Goal: Task Accomplishment & Management: Complete application form

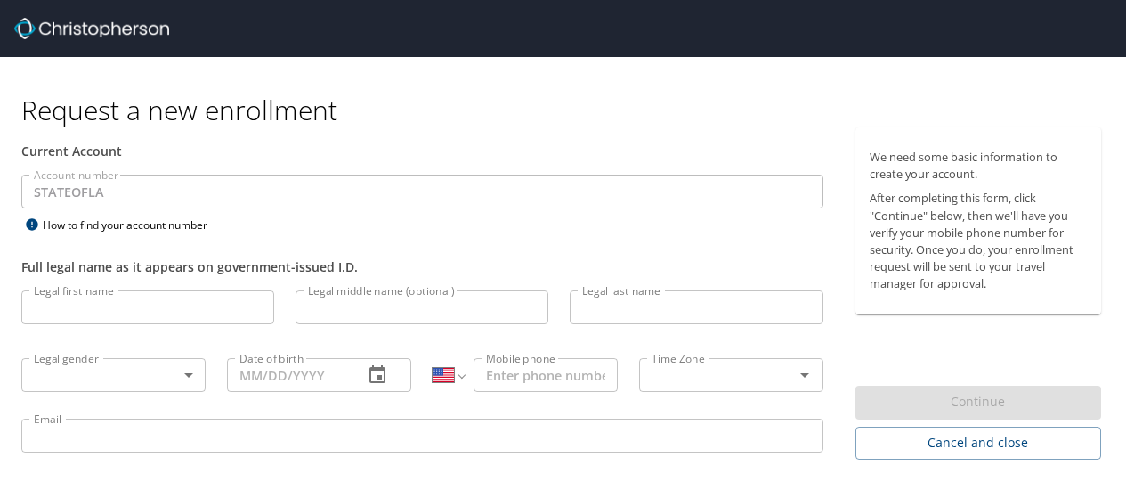
select select "US"
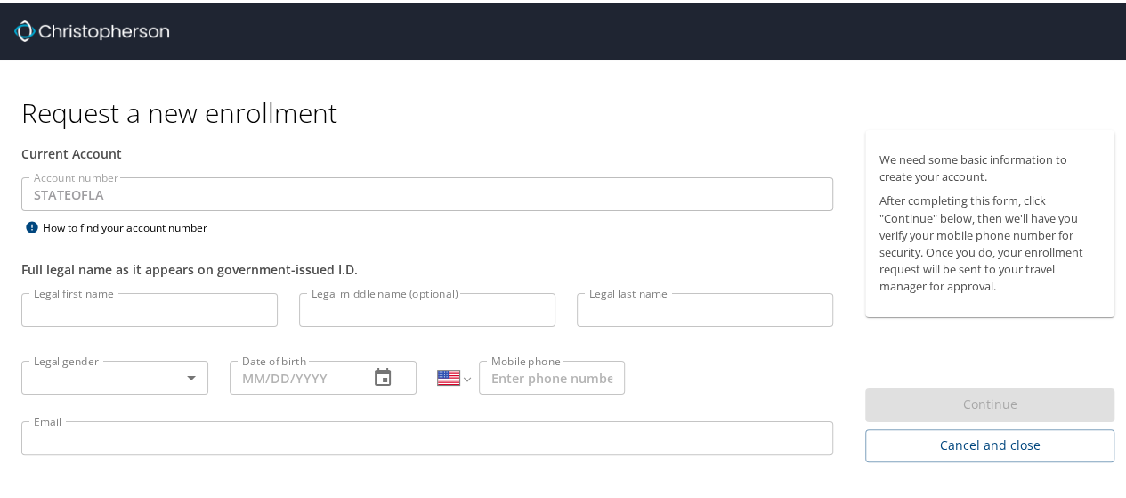
click at [134, 319] on input "Legal first name" at bounding box center [149, 307] width 256 height 34
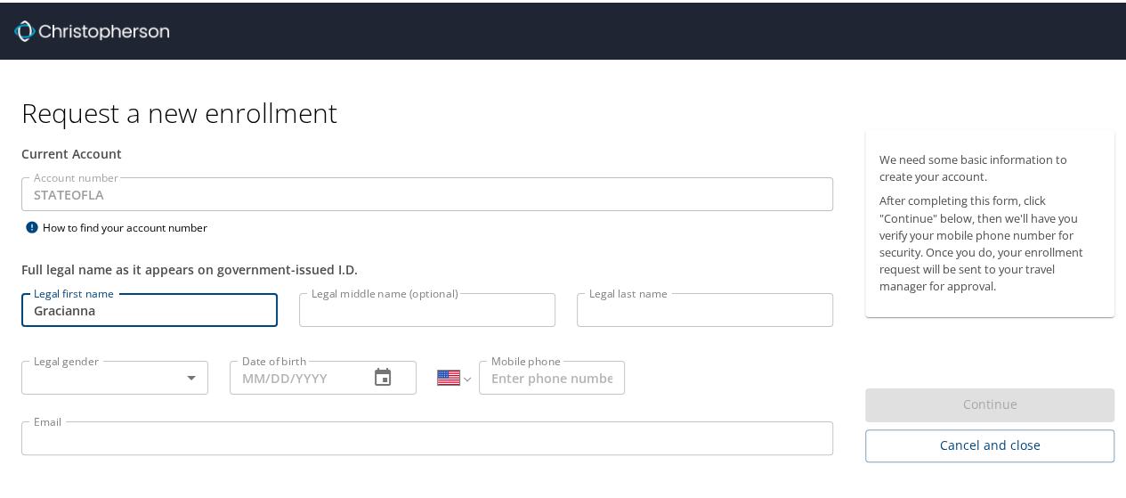
type input "Gracianna"
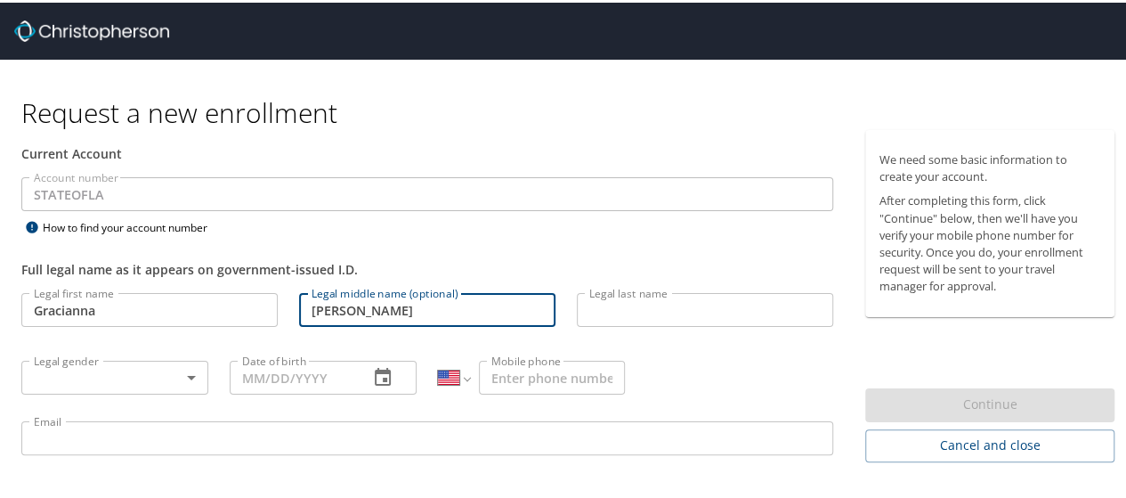
type input "[PERSON_NAME]"
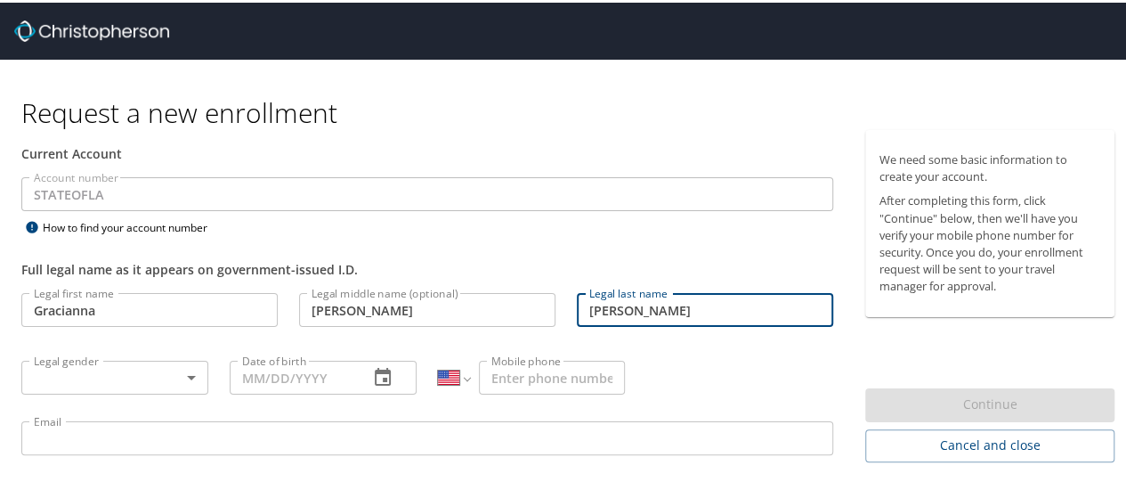
type input "[PERSON_NAME]"
click at [111, 374] on body "Request a new enrollment Current Account Account number STATEOFLA Account numbe…" at bounding box center [570, 249] width 1140 height 498
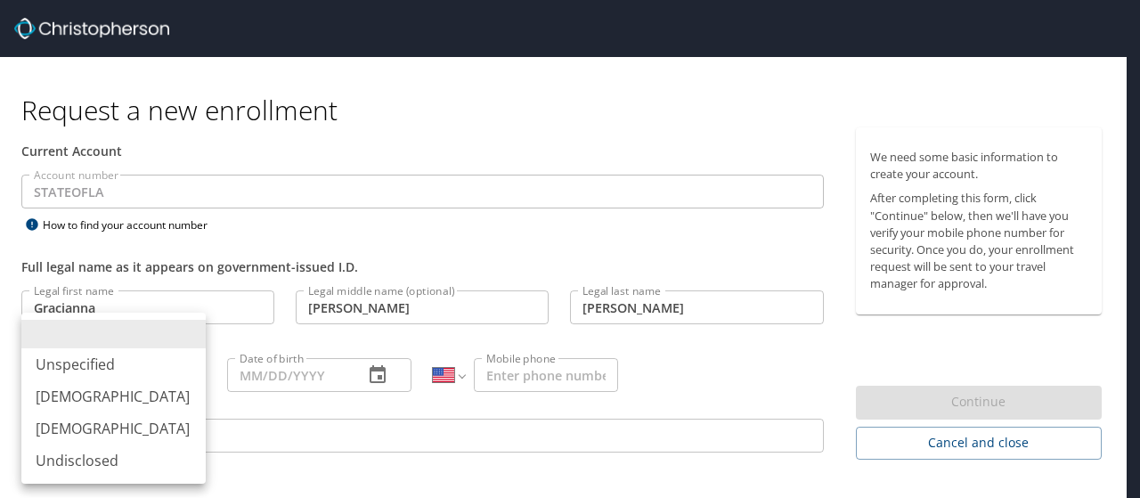
click at [101, 434] on li "[DEMOGRAPHIC_DATA]" at bounding box center [113, 428] width 184 height 32
type input "[DEMOGRAPHIC_DATA]"
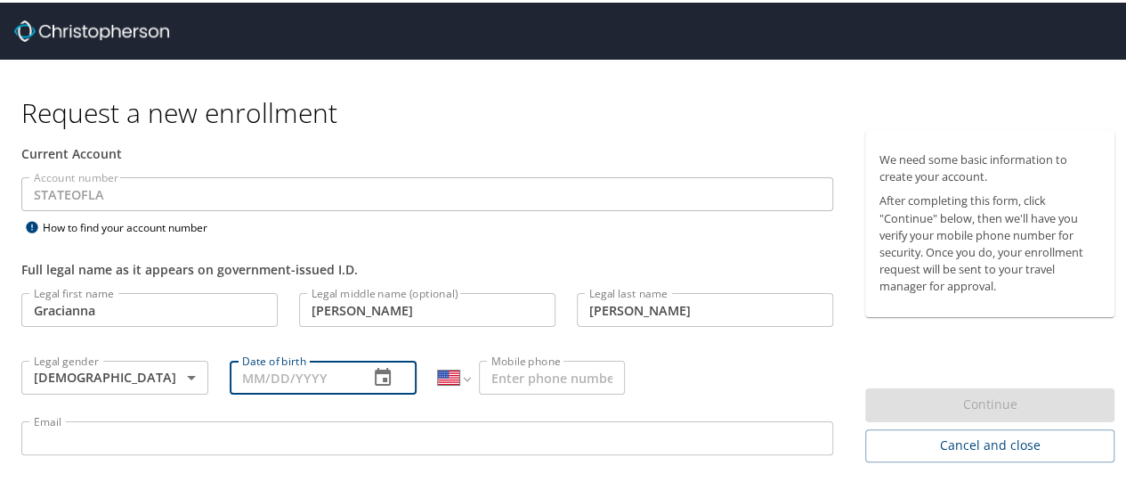
click at [265, 384] on input "Date of birth" at bounding box center [292, 375] width 125 height 34
type input "09/04/2002"
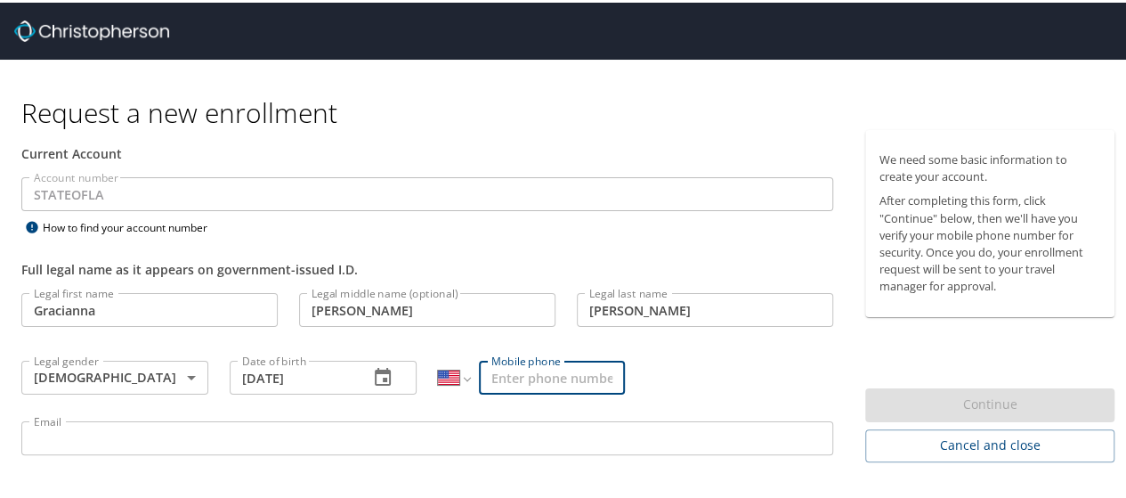
click at [545, 381] on input "Mobile phone" at bounding box center [552, 375] width 146 height 34
type input "(318) 461-9955"
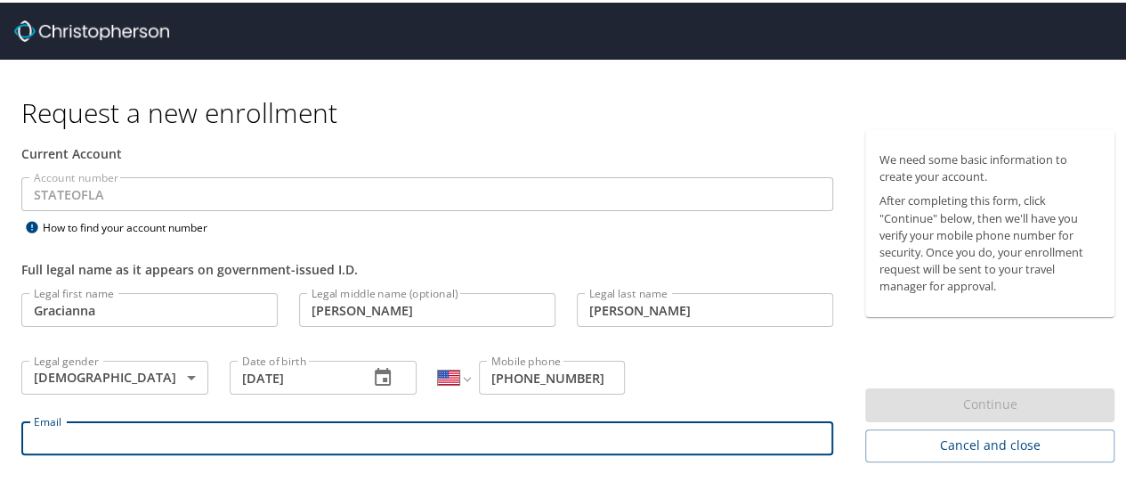
click at [479, 441] on input "Email" at bounding box center [427, 435] width 812 height 34
type input "f"
type input "gracianna.averitt@la.gov"
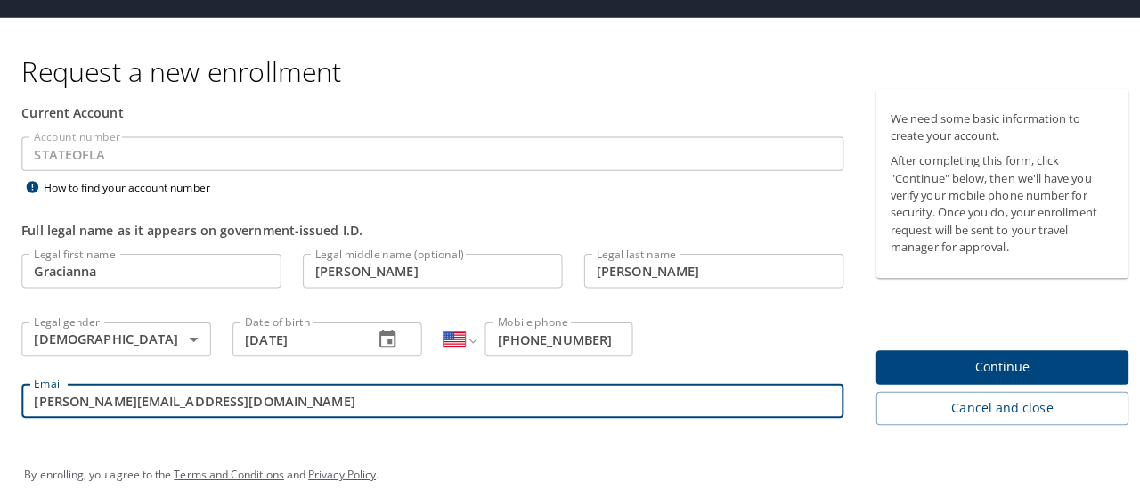
scroll to position [50, 0]
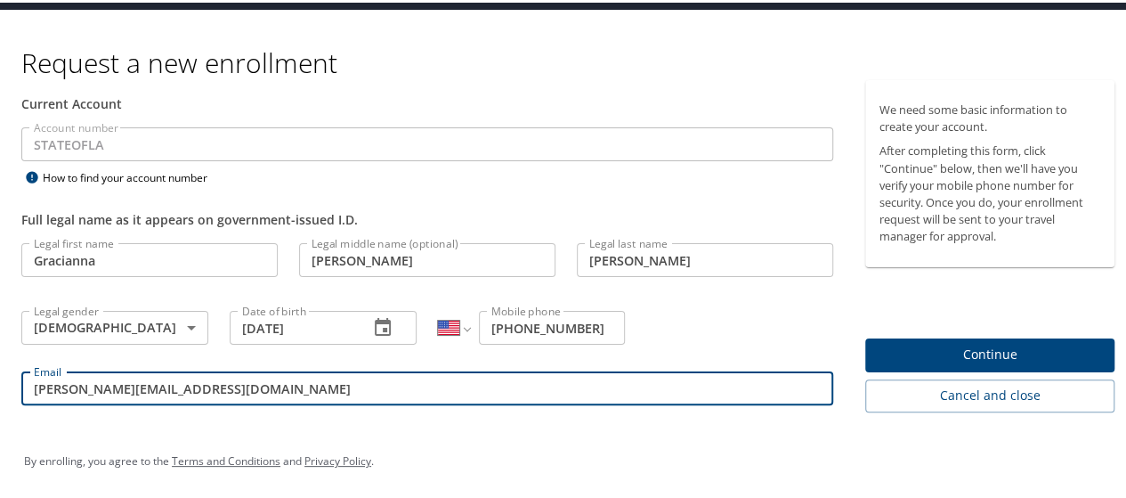
click at [962, 346] on span "Continue" at bounding box center [990, 352] width 221 height 22
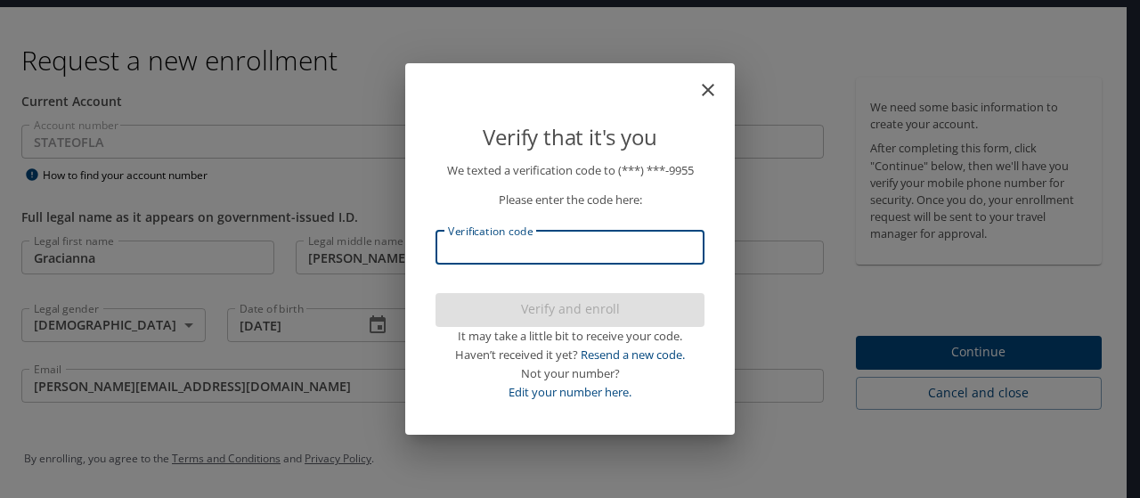
click at [500, 253] on input "Verification code" at bounding box center [569, 248] width 269 height 34
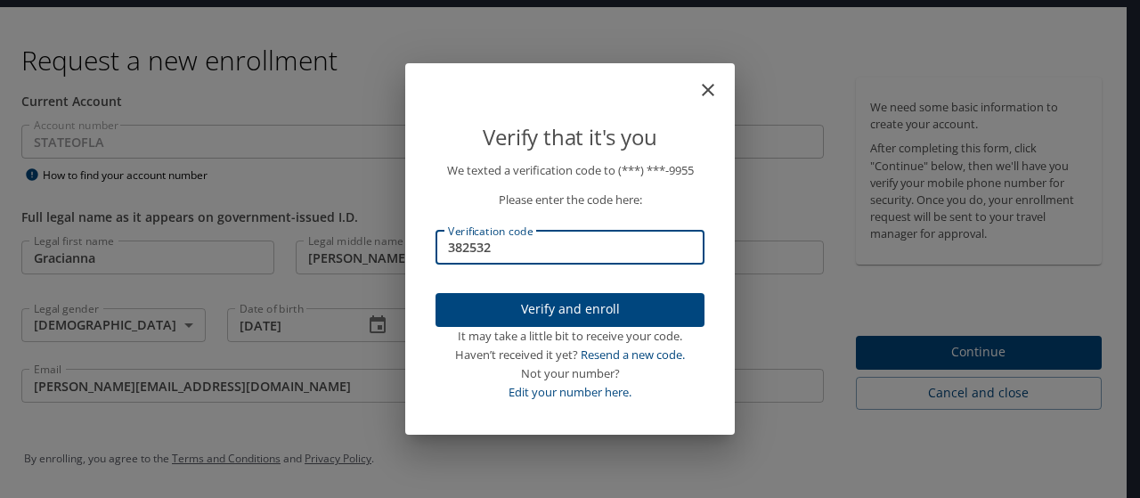
type input "382532"
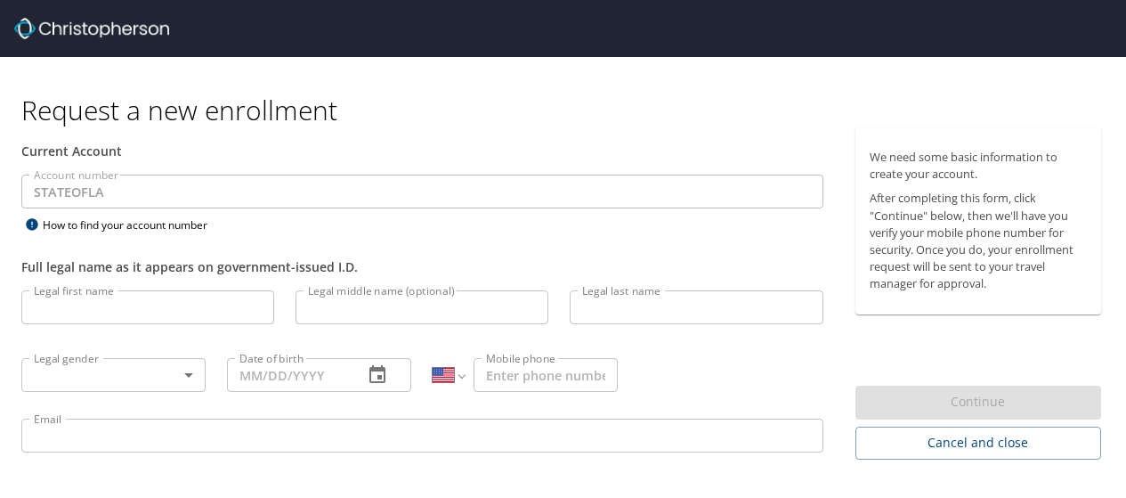
select select "US"
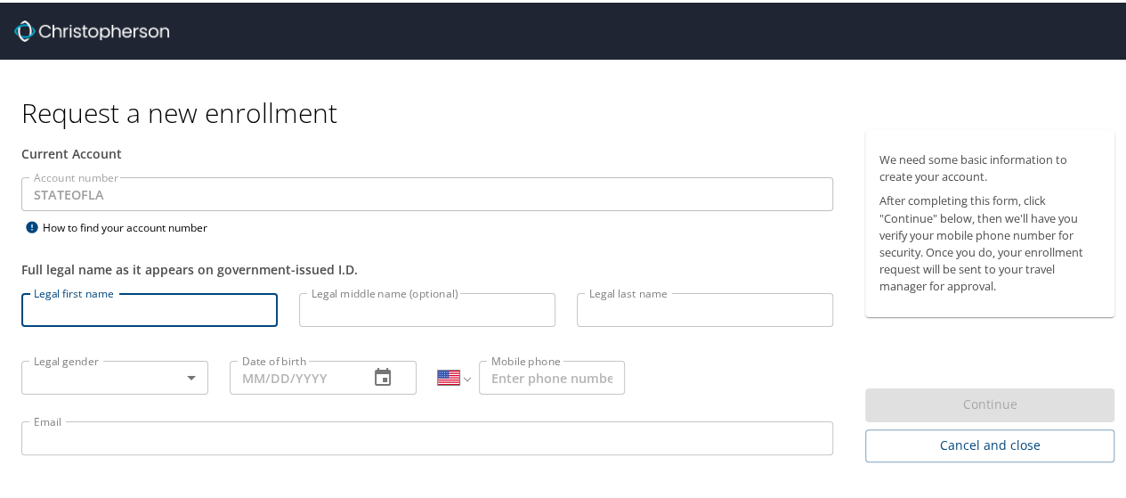
click at [175, 317] on input "Legal first name" at bounding box center [149, 307] width 256 height 34
type input "Gracianna"
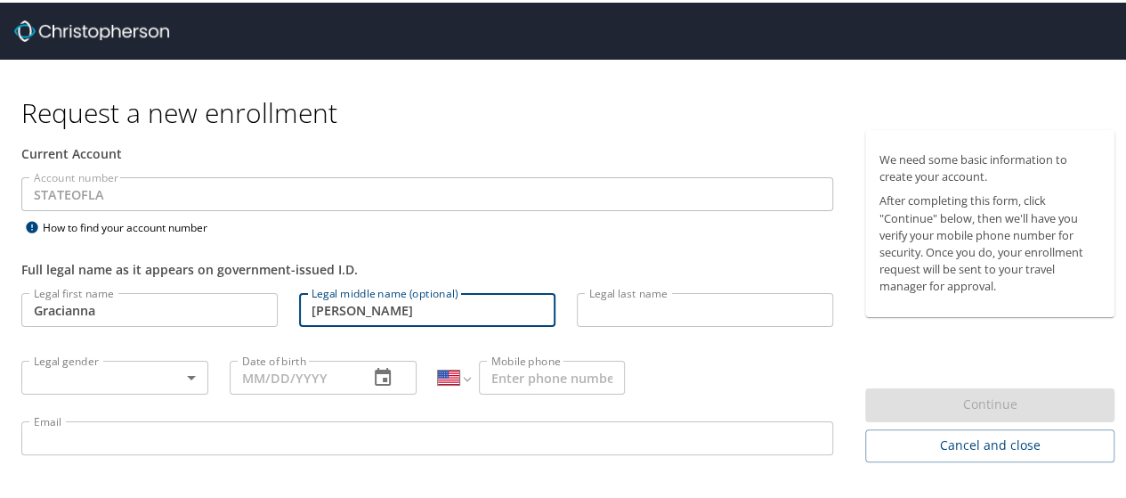
type input "[PERSON_NAME]"
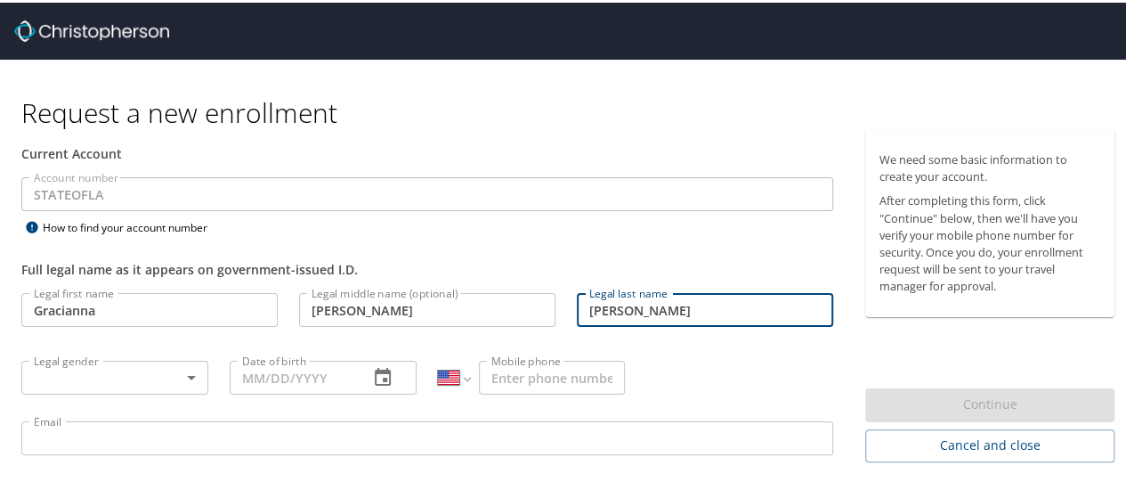
type input "[PERSON_NAME]"
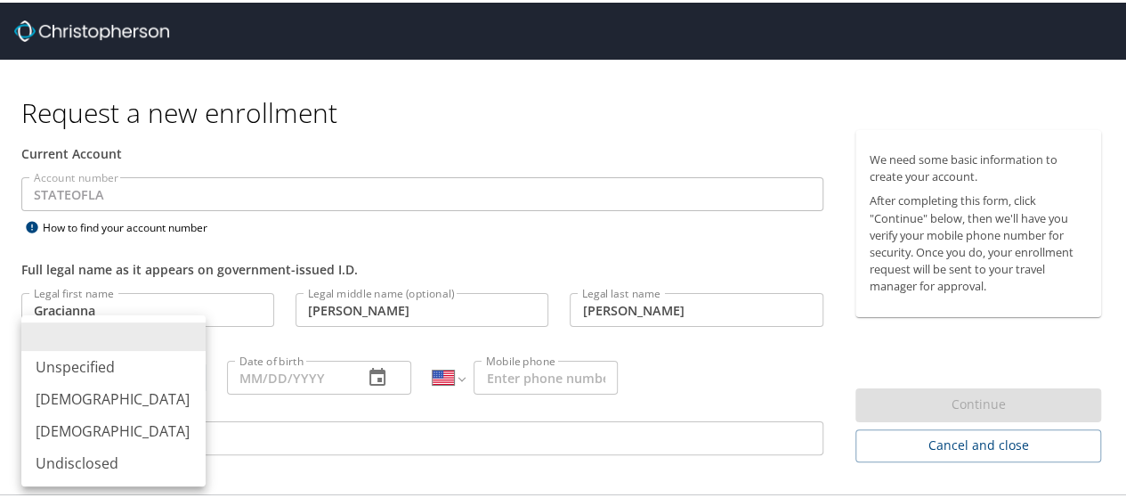
click at [120, 370] on body "Request a new enrollment Current Account Account number STATEOFLA Account numbe…" at bounding box center [570, 249] width 1140 height 498
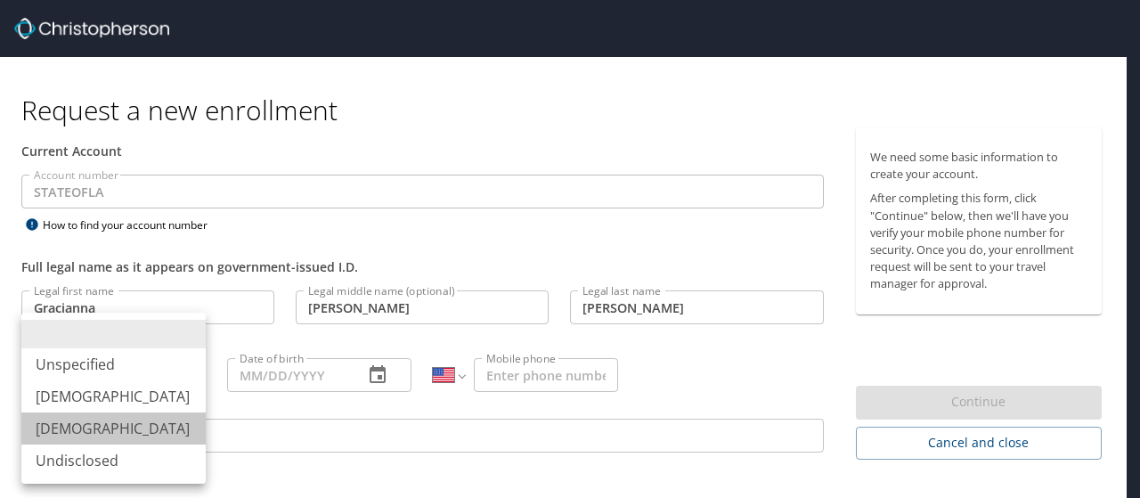
click at [94, 426] on li "Female" at bounding box center [113, 428] width 184 height 32
type input "Female"
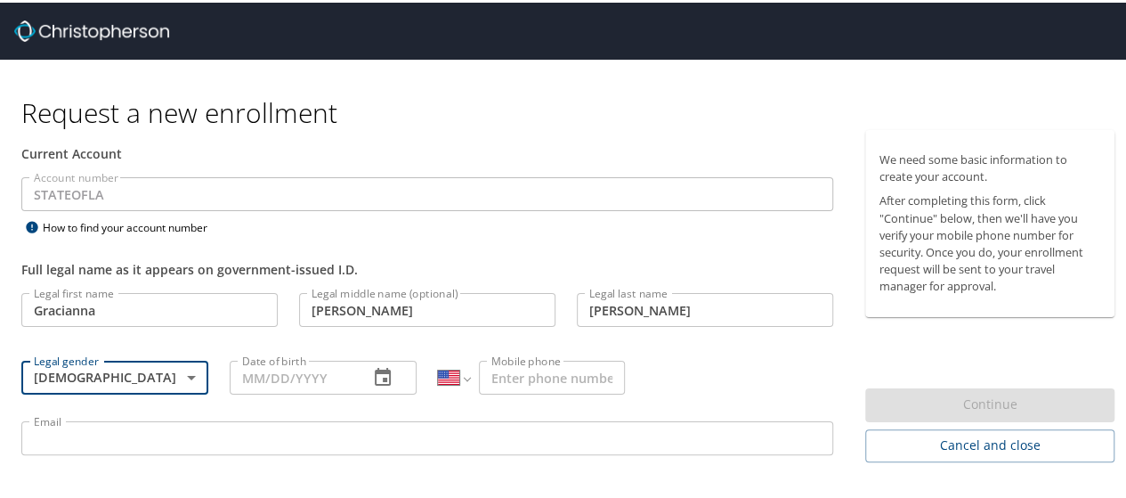
click at [329, 369] on input "Date of birth" at bounding box center [292, 375] width 125 height 34
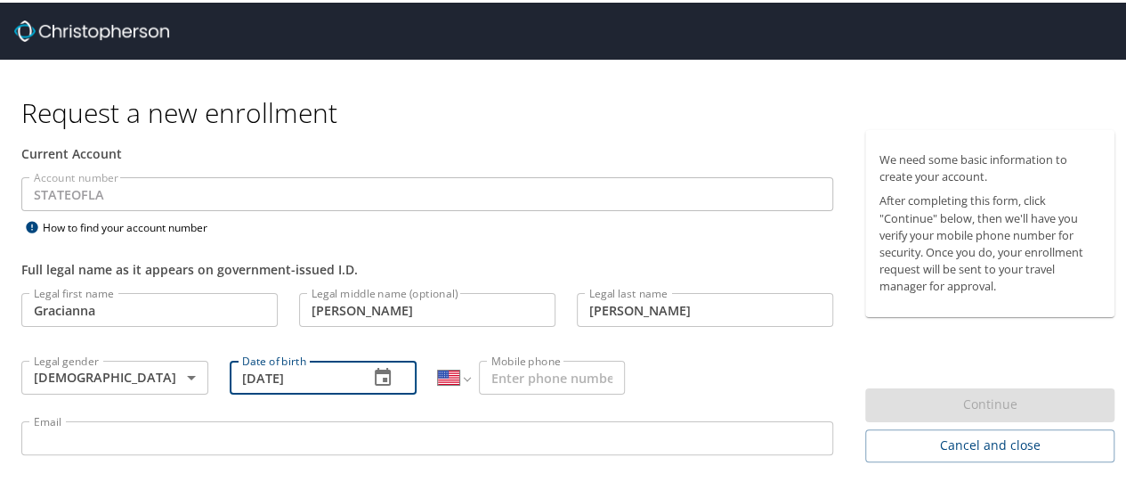
type input "09/04/2002"
click at [598, 380] on input "Mobile phone" at bounding box center [552, 375] width 146 height 34
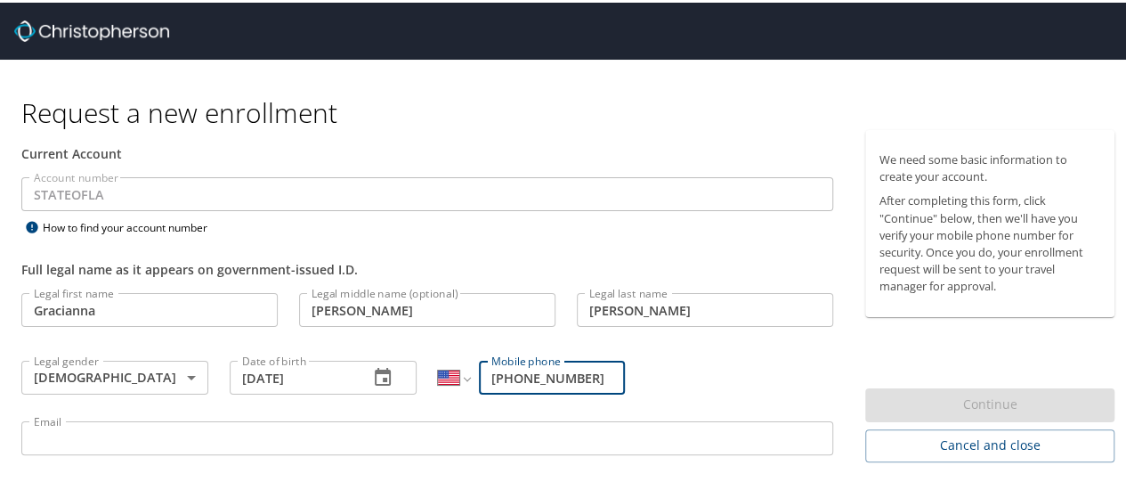
type input "(318) 461-9955"
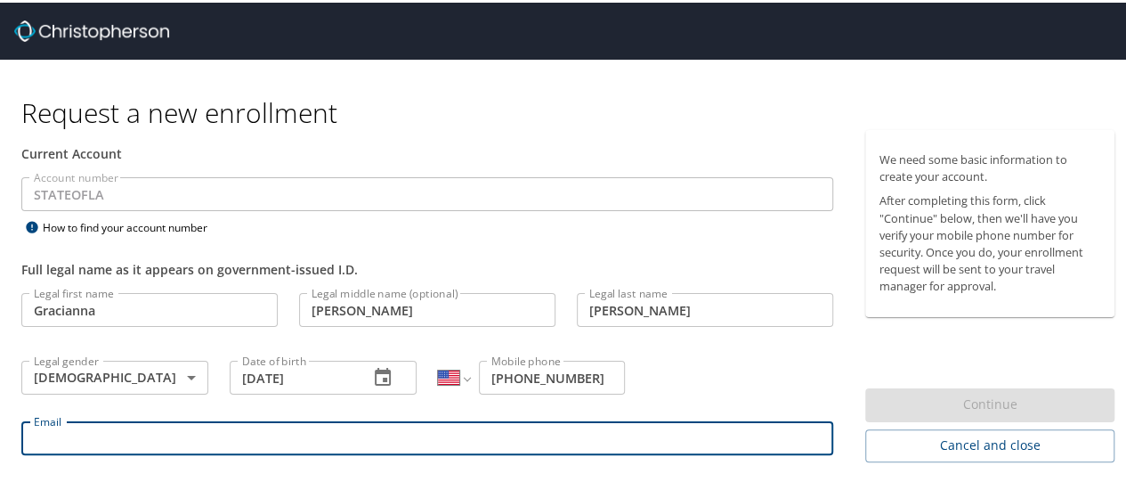
click at [504, 421] on input "Email" at bounding box center [427, 435] width 812 height 34
type input "gracianna.averitt@la.gov"
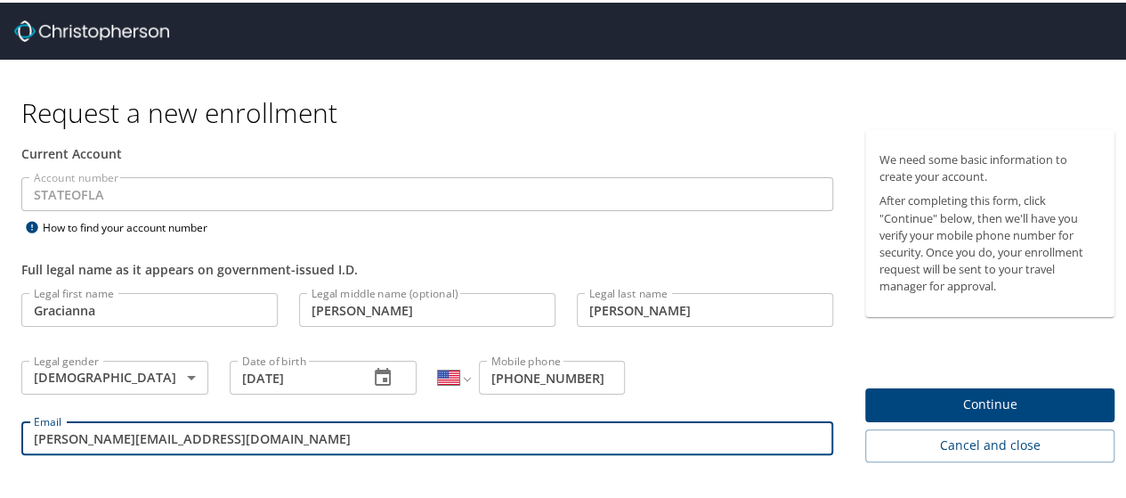
click at [914, 389] on button "Continue" at bounding box center [989, 403] width 249 height 35
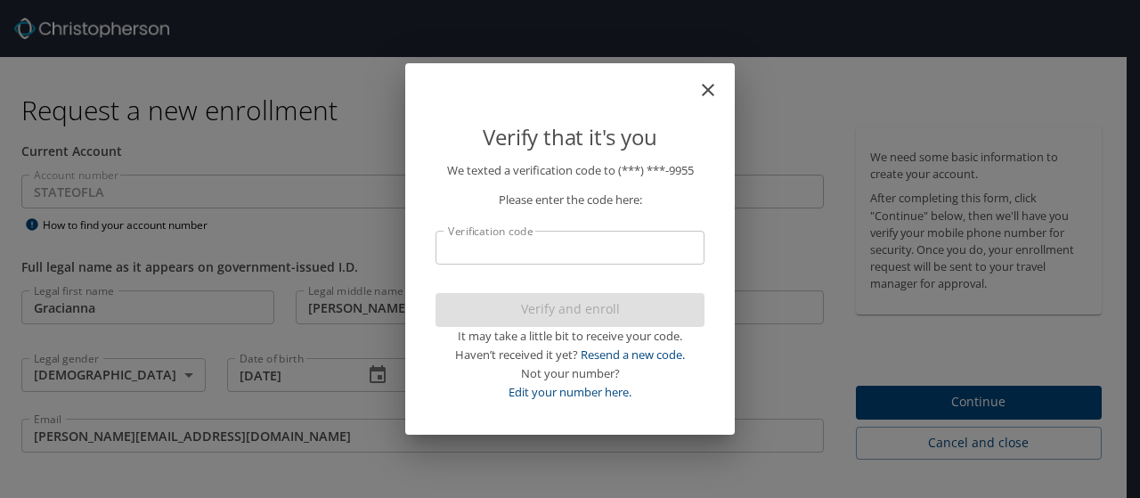
click at [641, 241] on input "Verification code" at bounding box center [569, 248] width 269 height 34
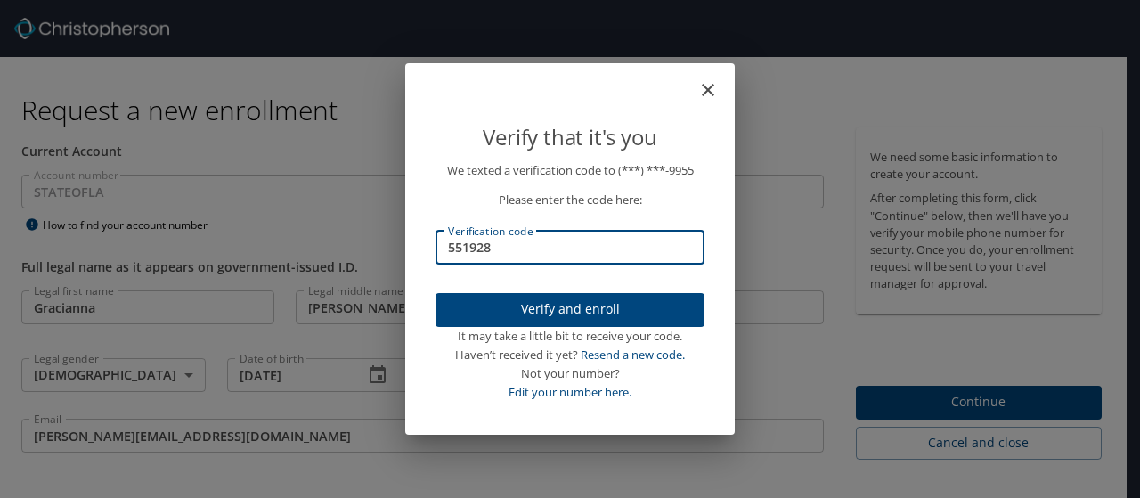
type input "551928"
click at [562, 304] on span "Verify and enroll" at bounding box center [570, 309] width 240 height 22
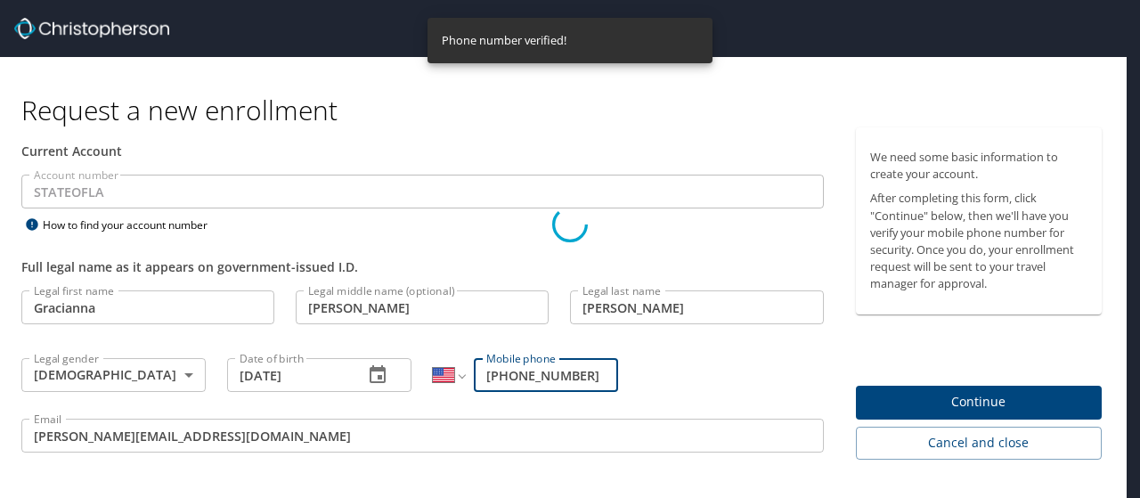
click at [894, 400] on div "Verify that it's you We texted a verification code to (***) ***- 9955 Please en…" at bounding box center [570, 249] width 1140 height 498
click at [919, 404] on div "Verify that it's you We texted a verification code to (***) ***- 9955 Please en…" at bounding box center [570, 249] width 1140 height 498
click at [665, 158] on div "Verify that it's you" at bounding box center [569, 126] width 269 height 69
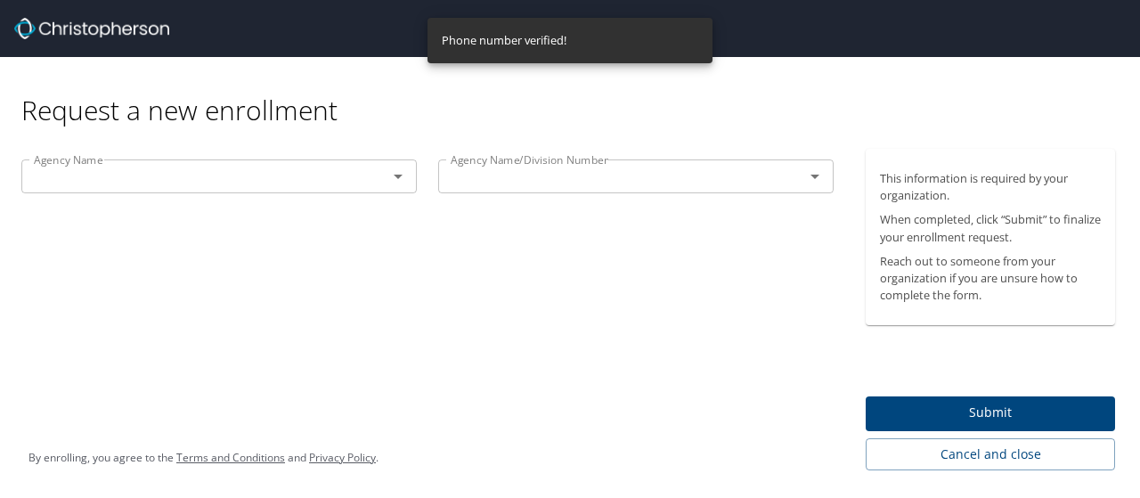
click at [333, 159] on div "Agency Name" at bounding box center [218, 176] width 395 height 34
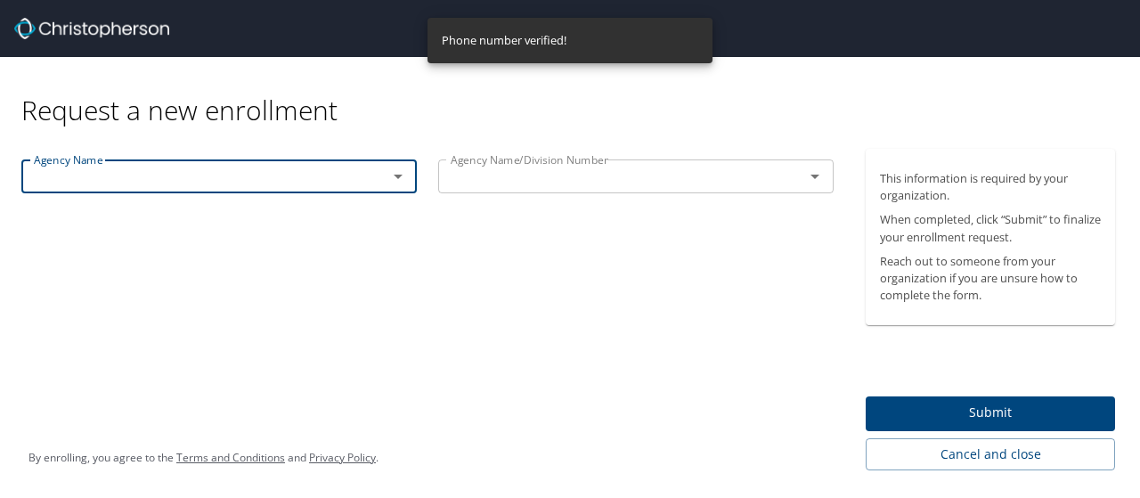
click at [385, 173] on div at bounding box center [385, 176] width 46 height 25
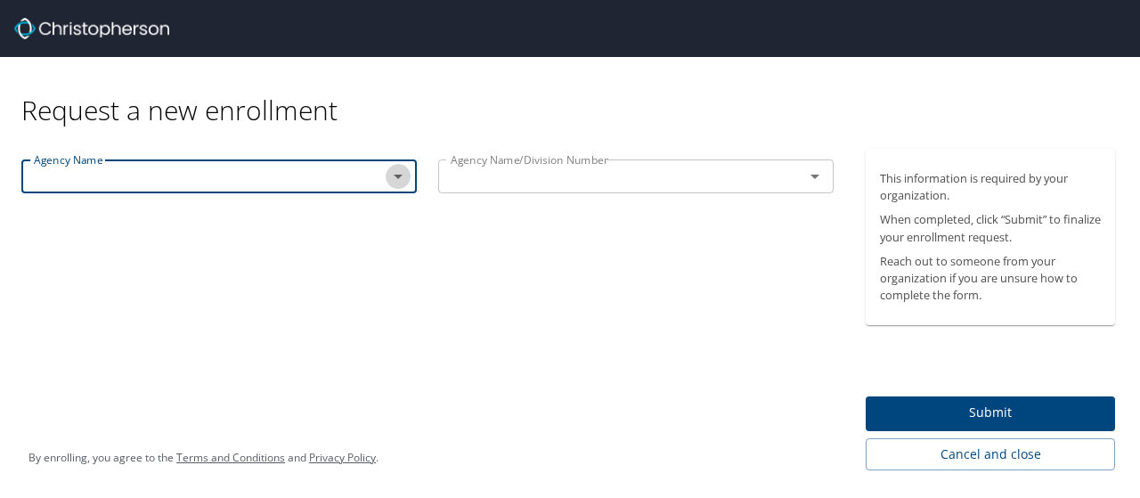
click at [399, 179] on icon "Open" at bounding box center [397, 176] width 21 height 21
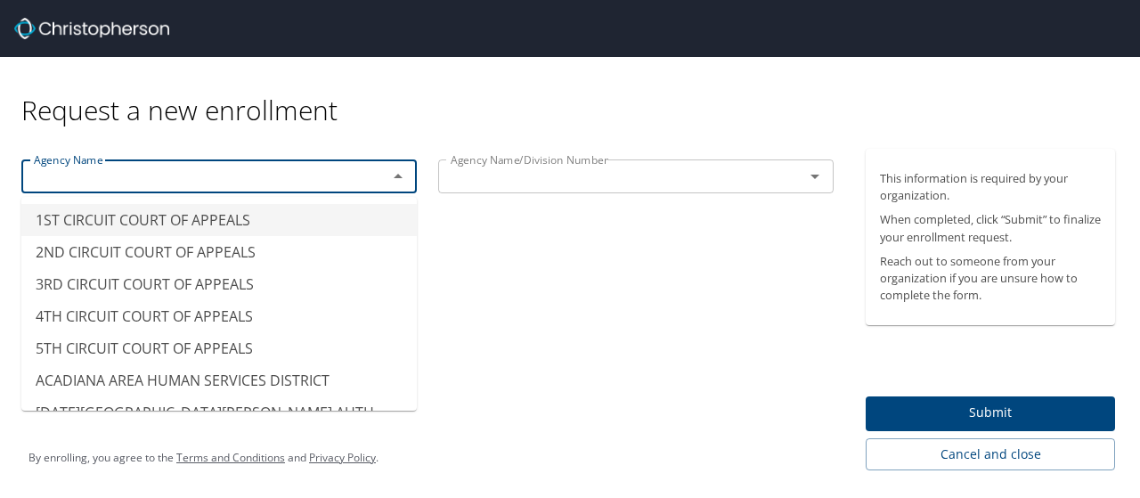
type input "l"
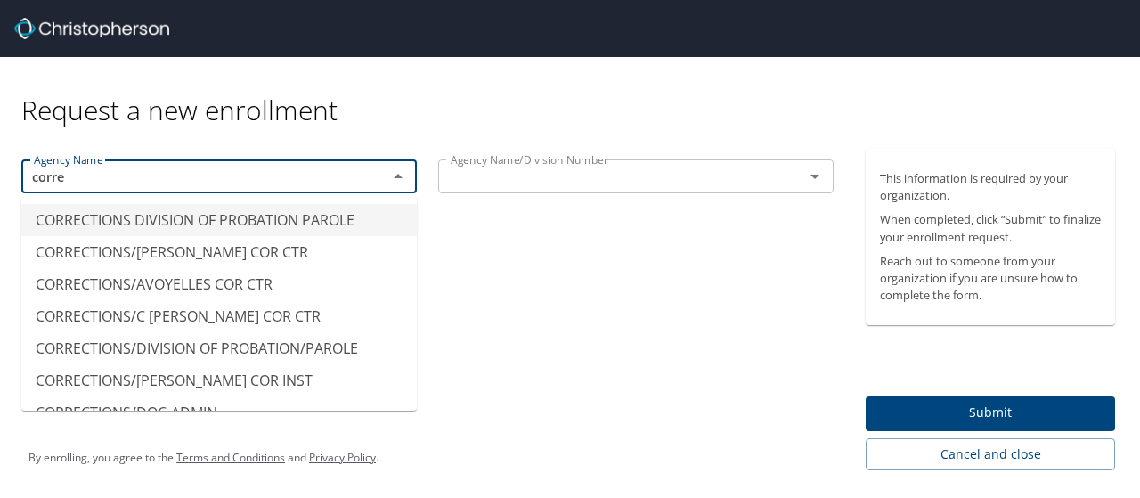
click at [264, 216] on li "CORRECTIONS DIVISION OF PROBATION PAROLE" at bounding box center [218, 220] width 395 height 32
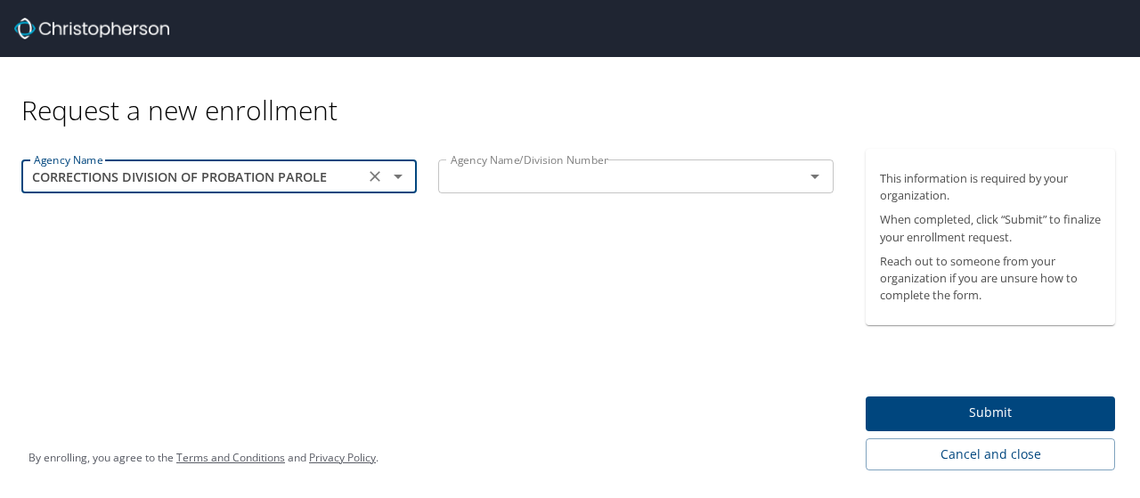
click at [401, 174] on icon "Open" at bounding box center [397, 176] width 21 height 21
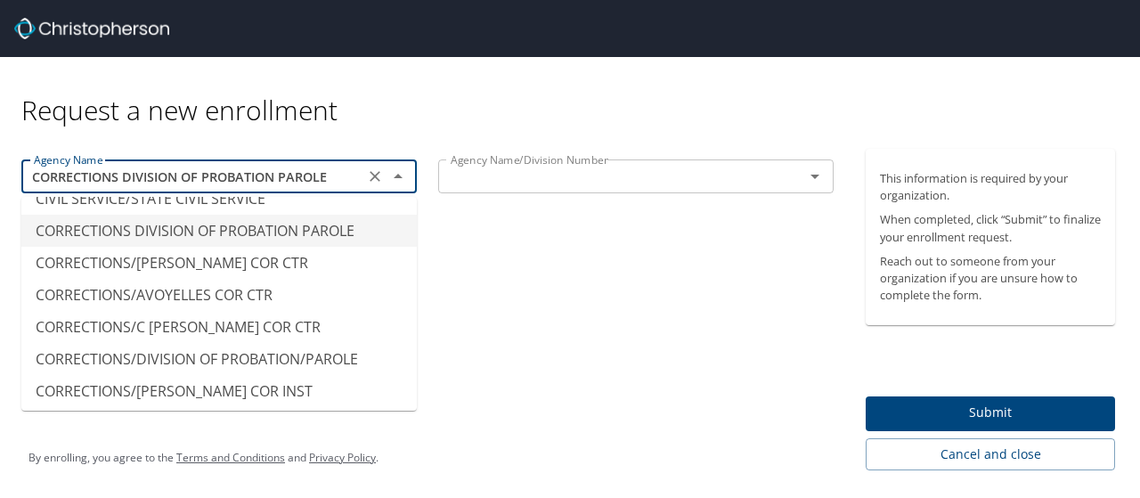
scroll to position [1738, 0]
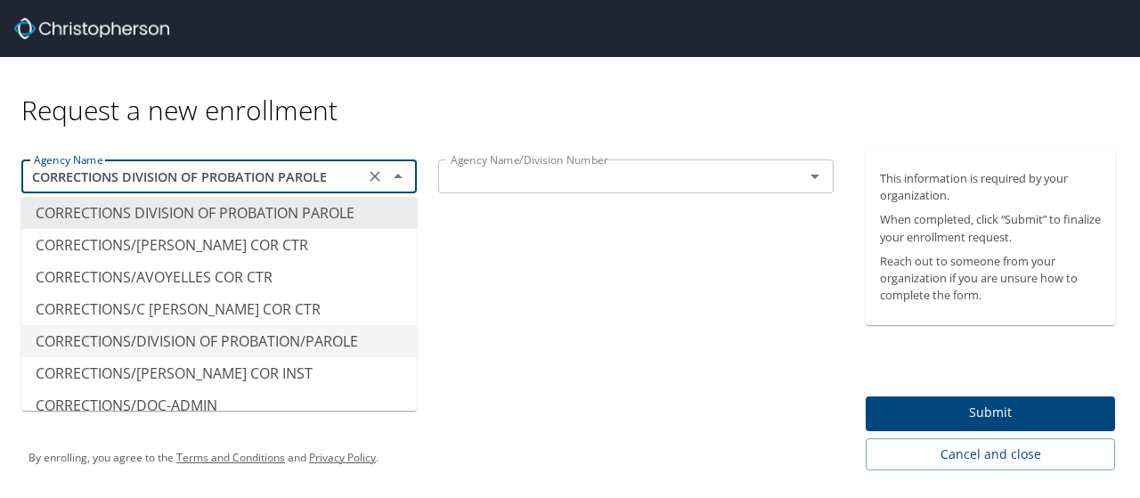
click at [293, 341] on li "CORRECTIONS/DIVISION OF PROBATION/PAROLE" at bounding box center [218, 341] width 395 height 32
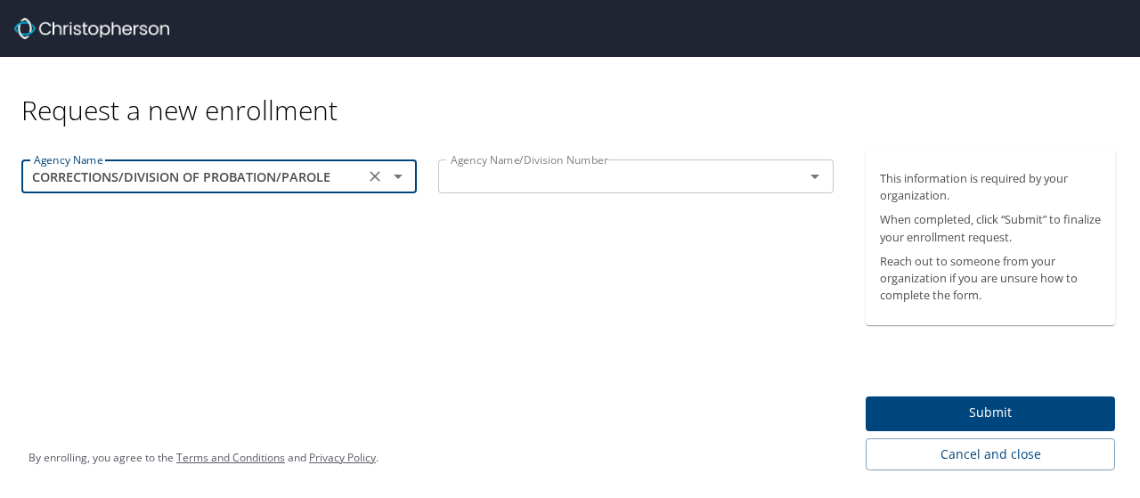
type input "CORRECTIONS/DIVISION OF PROBATION/PAROLE"
click at [580, 172] on input "text" at bounding box center [609, 176] width 332 height 23
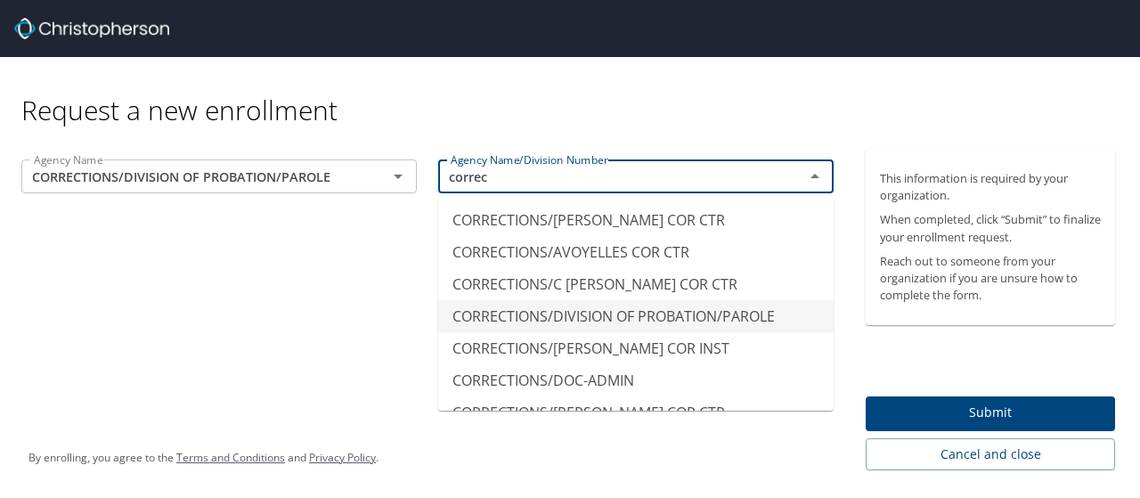
click at [742, 304] on li "CORRECTIONS/DIVISION OF PROBATION/PAROLE" at bounding box center [635, 316] width 395 height 32
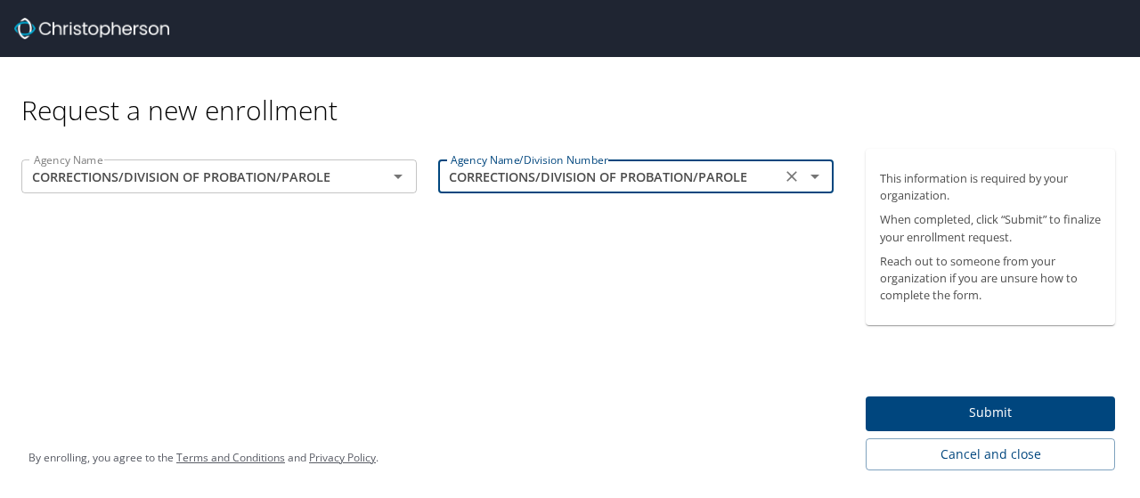
type input "CORRECTIONS/DIVISION OF PROBATION/PAROLE"
click at [919, 414] on span "Submit" at bounding box center [990, 413] width 221 height 22
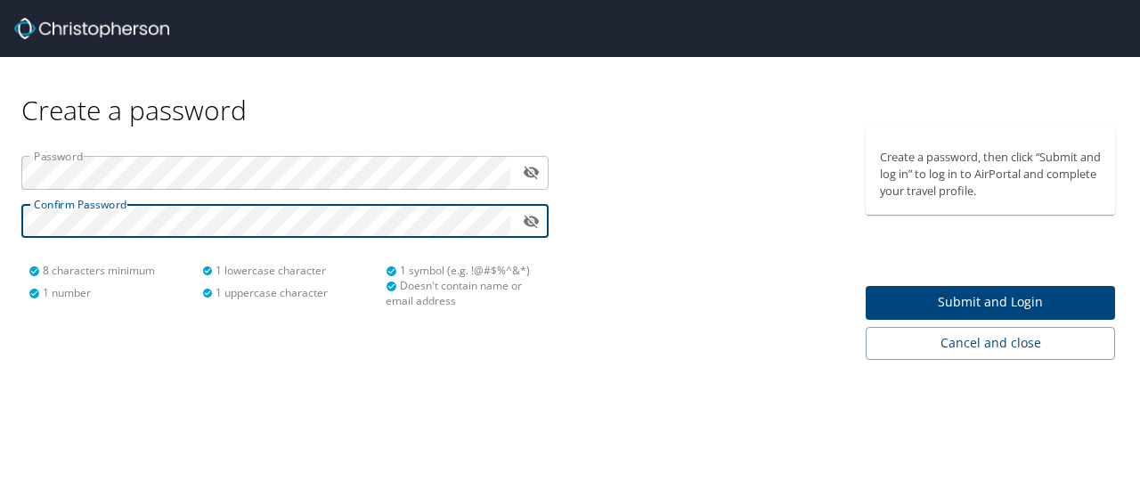
click at [916, 304] on span "Submit and Login" at bounding box center [990, 302] width 221 height 22
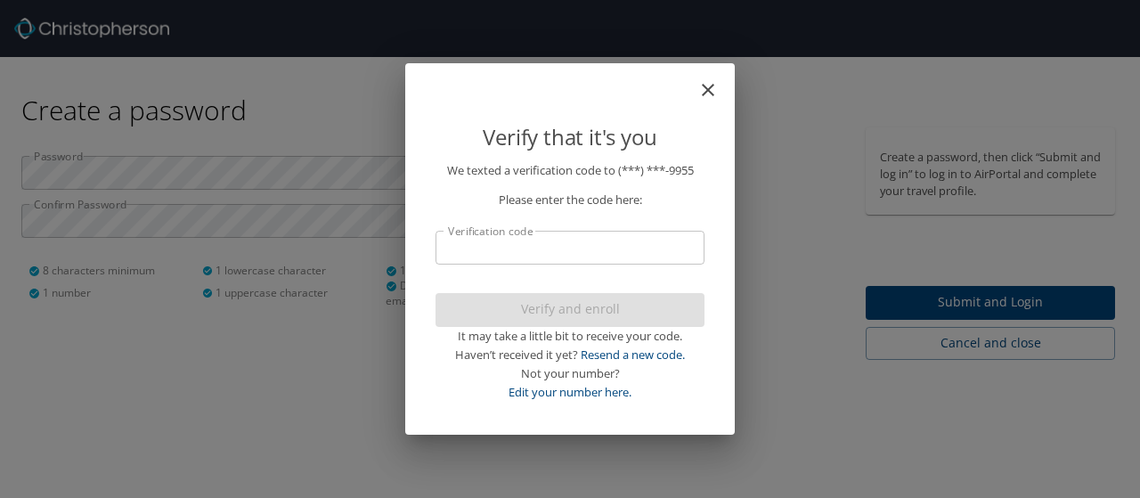
click at [623, 251] on input "Verification code" at bounding box center [569, 248] width 269 height 34
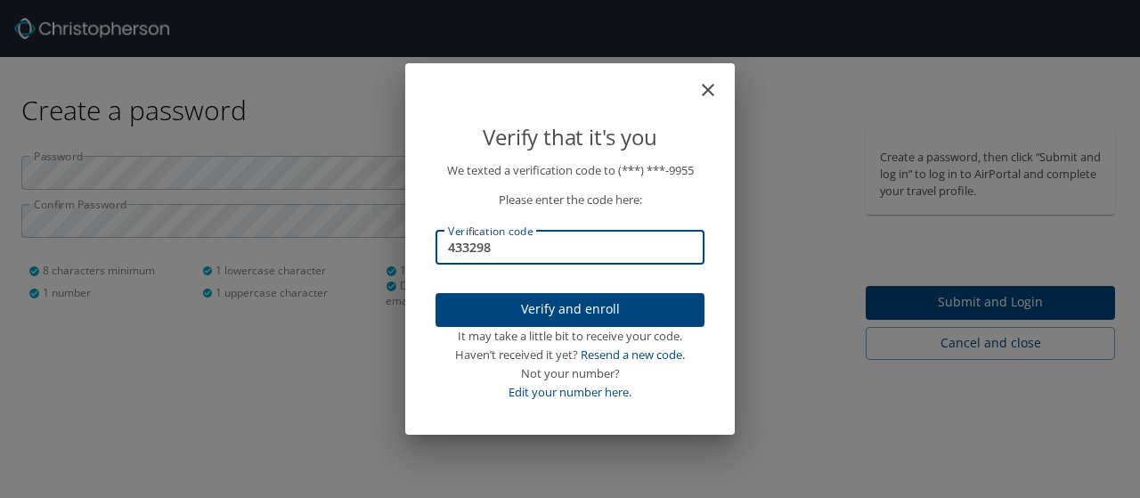
type input "433298"
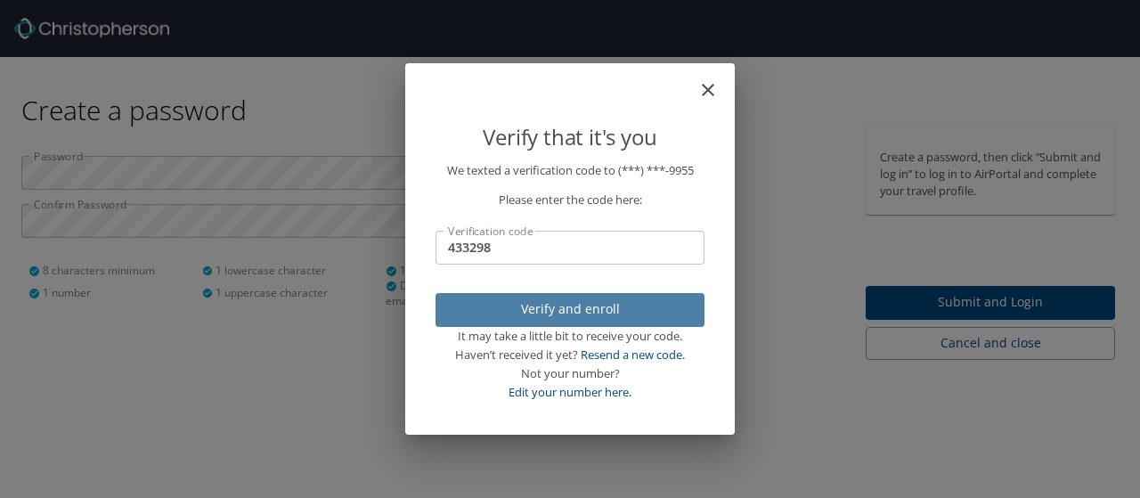
click at [600, 303] on span "Verify and enroll" at bounding box center [570, 309] width 240 height 22
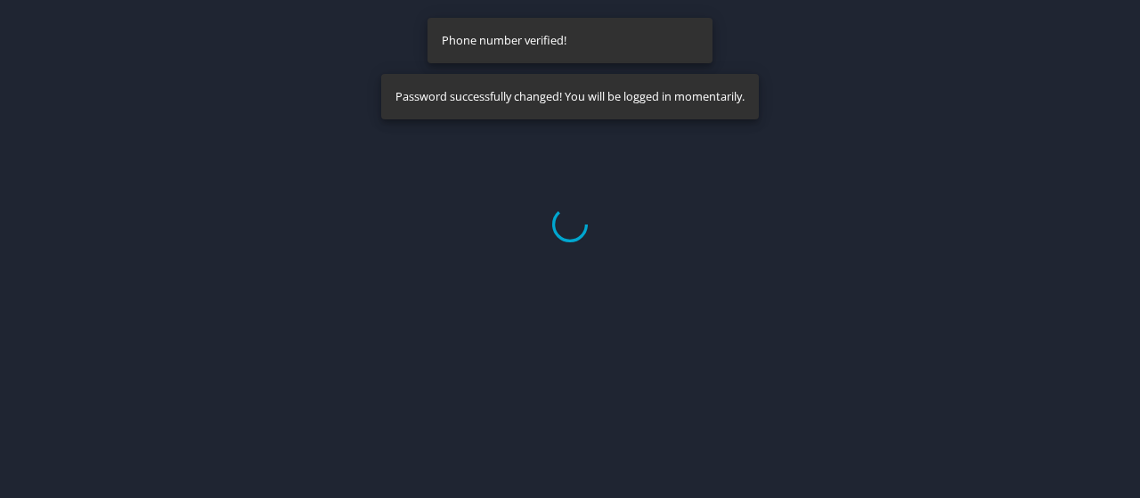
select select "US"
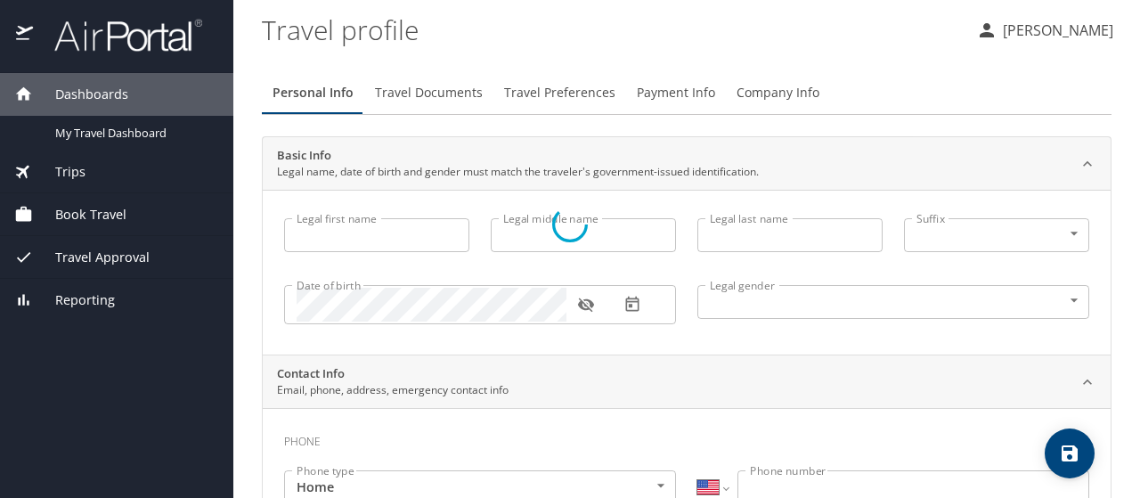
type input "Gracianna"
type input "Leigh"
type input "Averitt"
type input "Female"
select select "US"
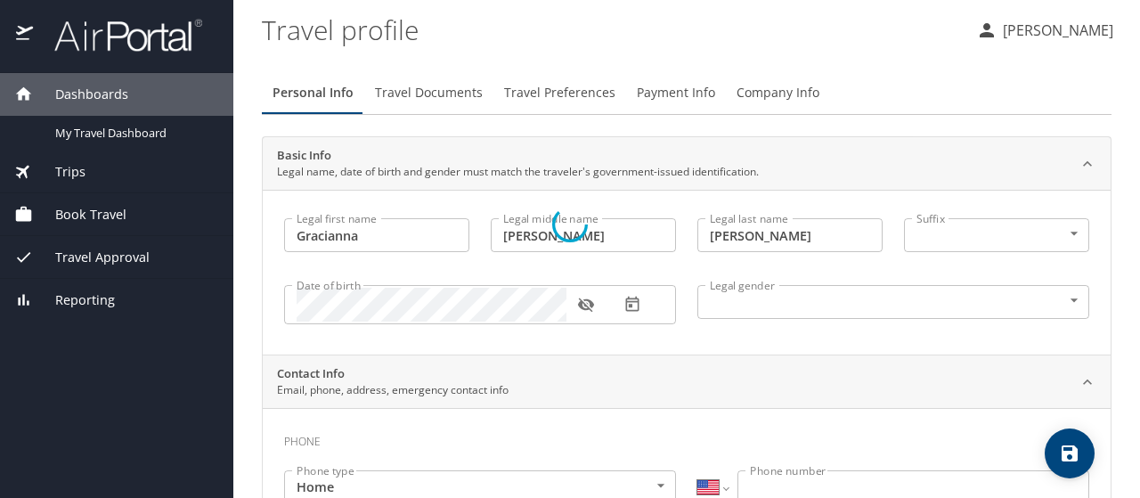
select select "US"
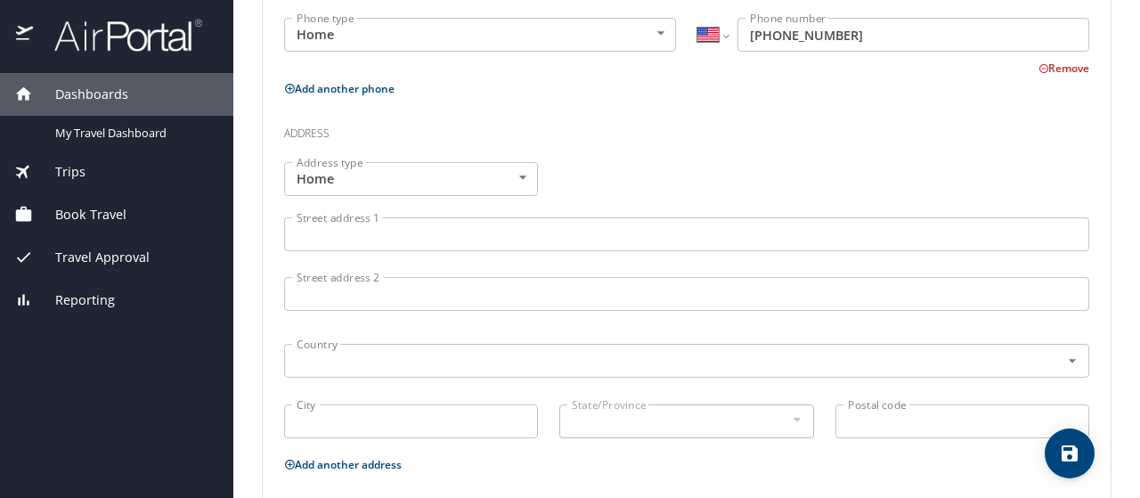
scroll to position [579, 0]
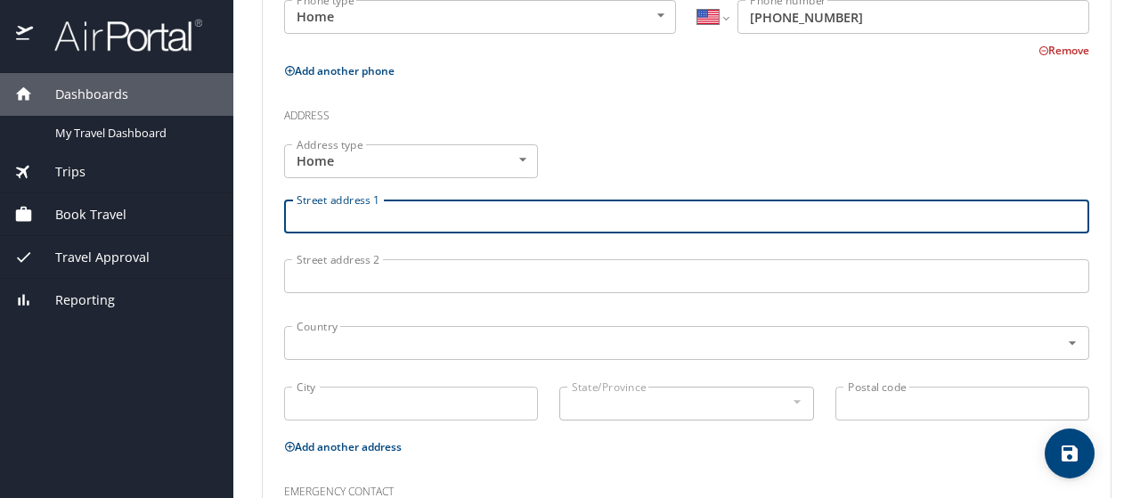
click at [426, 215] on input "Street address 1" at bounding box center [686, 216] width 805 height 34
type input "864 Sloan Rd"
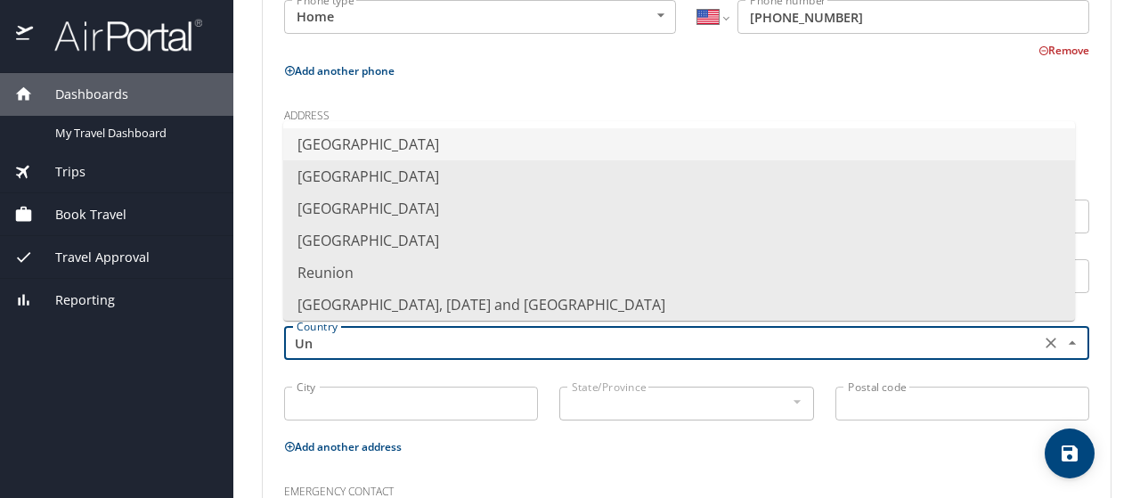
click at [372, 138] on li "United States of America" at bounding box center [679, 144] width 792 height 32
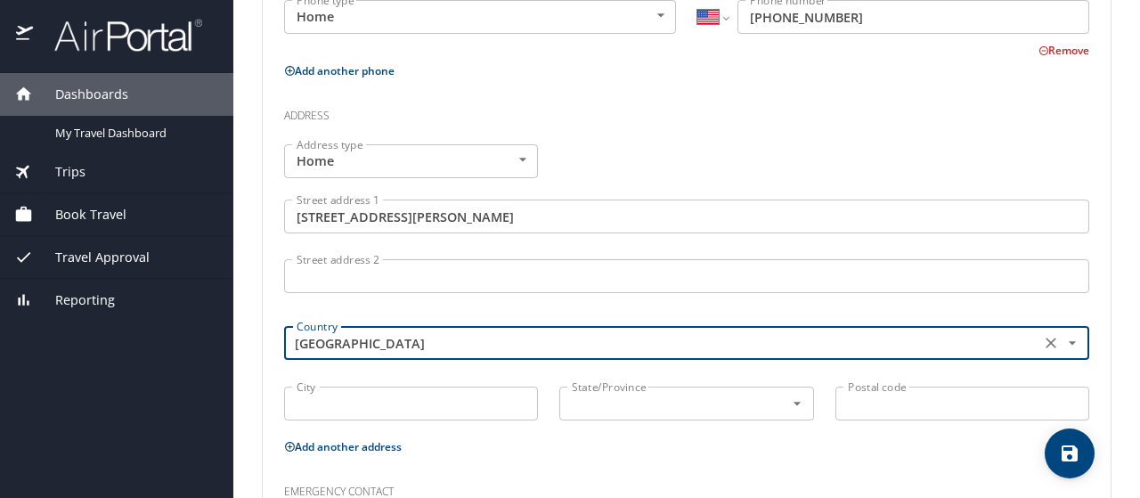
type input "United States of America"
click at [373, 394] on input "City" at bounding box center [411, 403] width 254 height 34
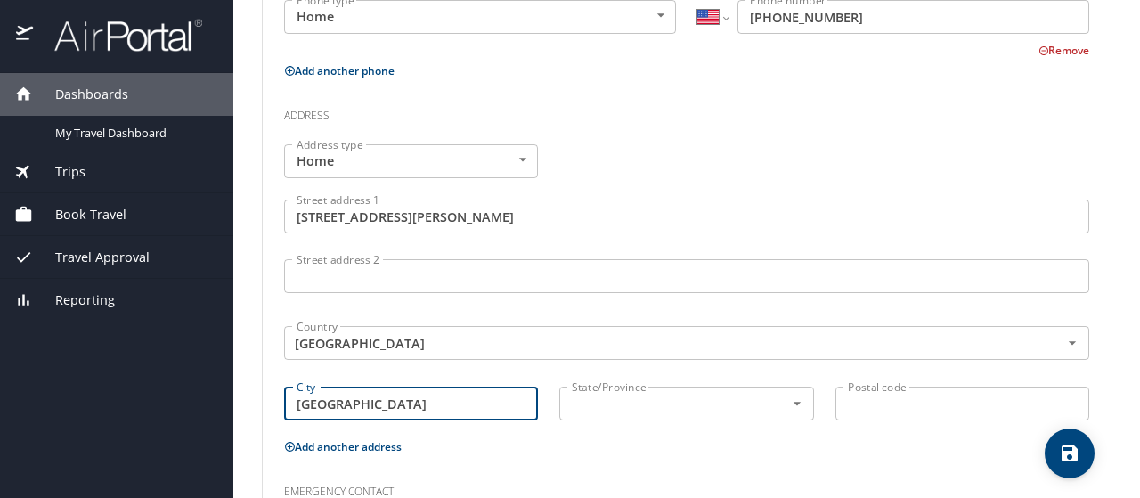
type input "Mansfield"
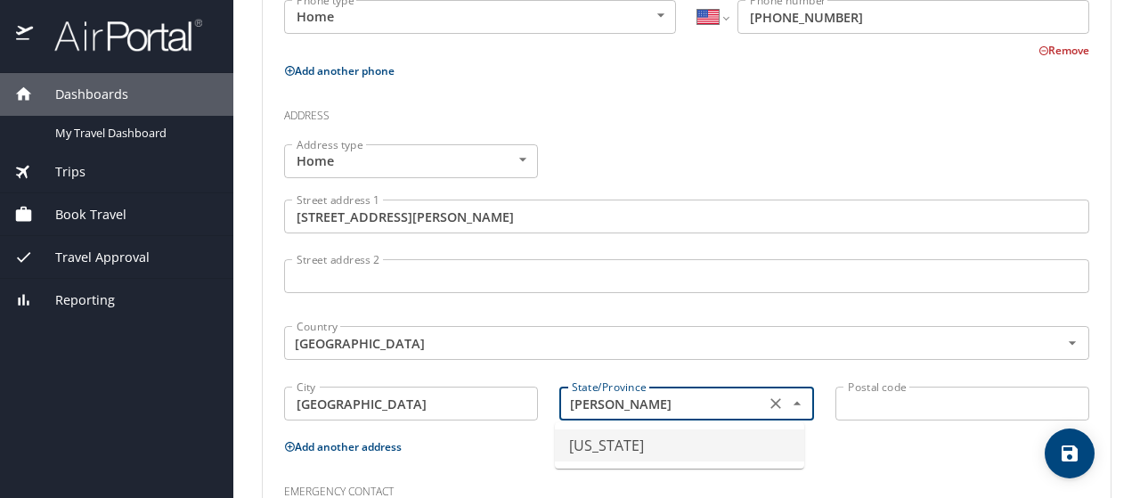
type input "Louisiana"
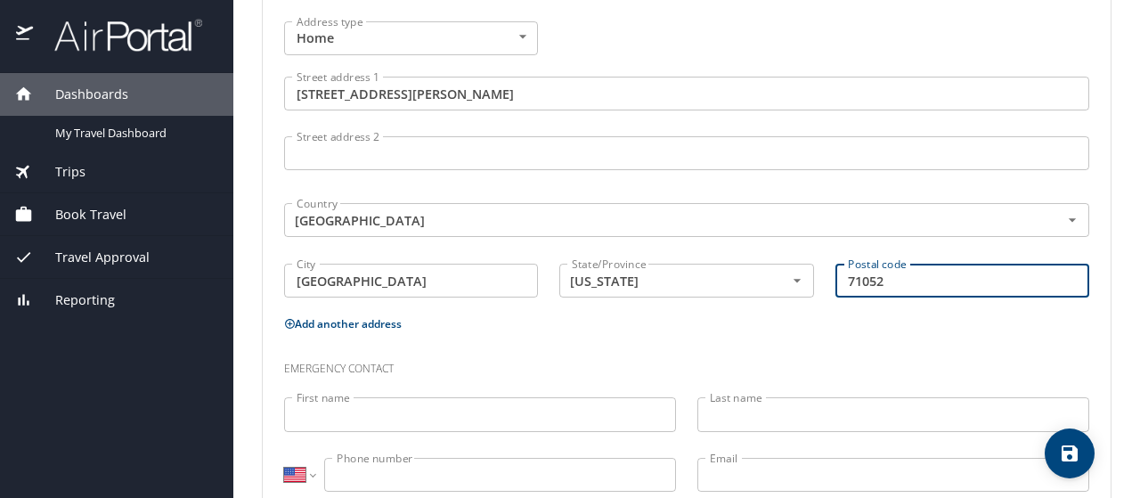
scroll to position [750, 0]
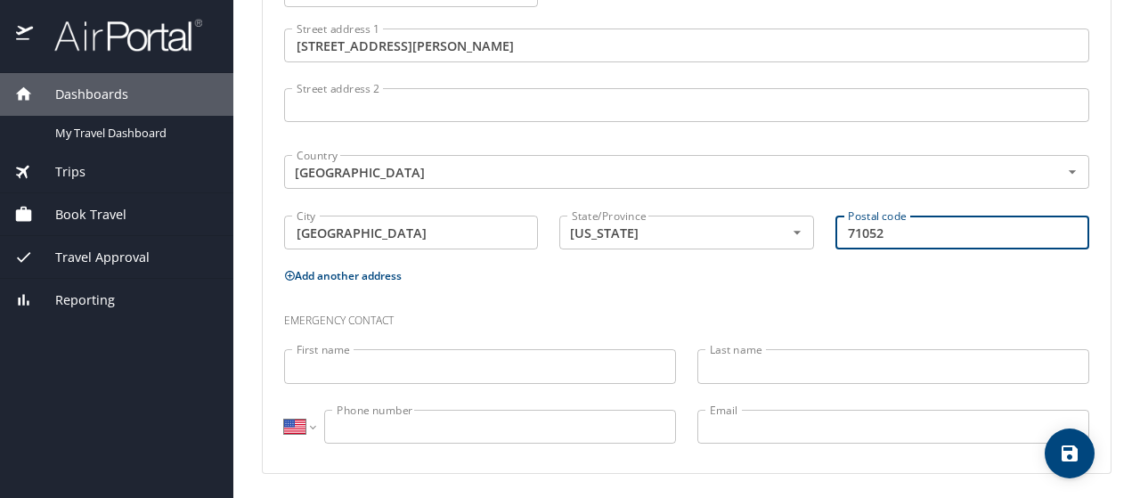
type input "71052"
click at [499, 370] on input "First name" at bounding box center [480, 366] width 392 height 34
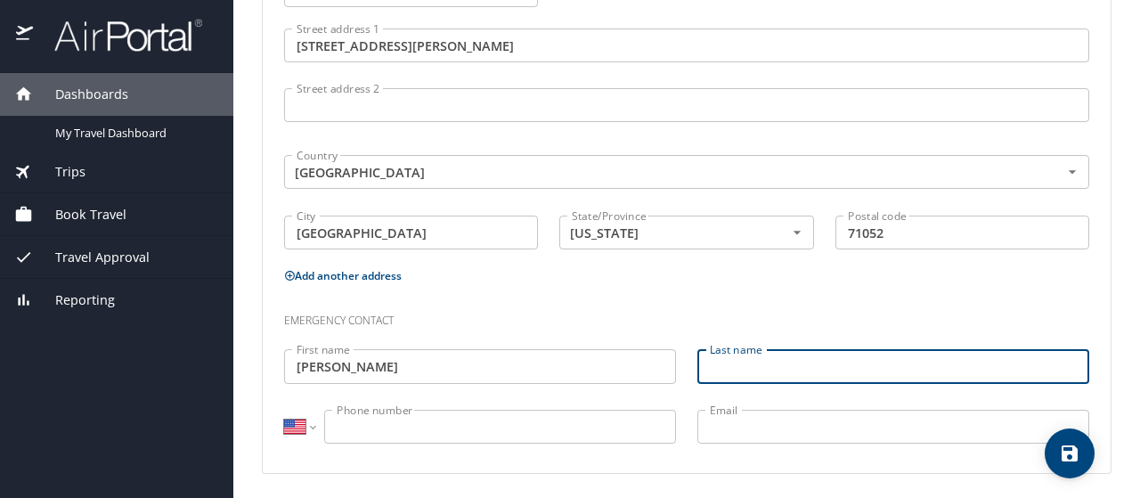
click at [499, 370] on input "Donnie Averitt" at bounding box center [480, 366] width 392 height 34
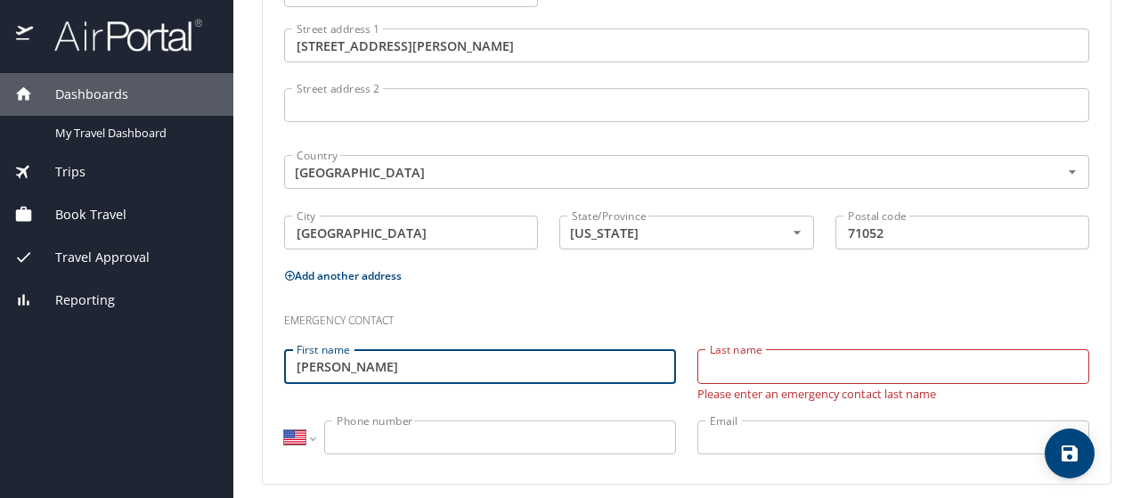
type input "Donnie"
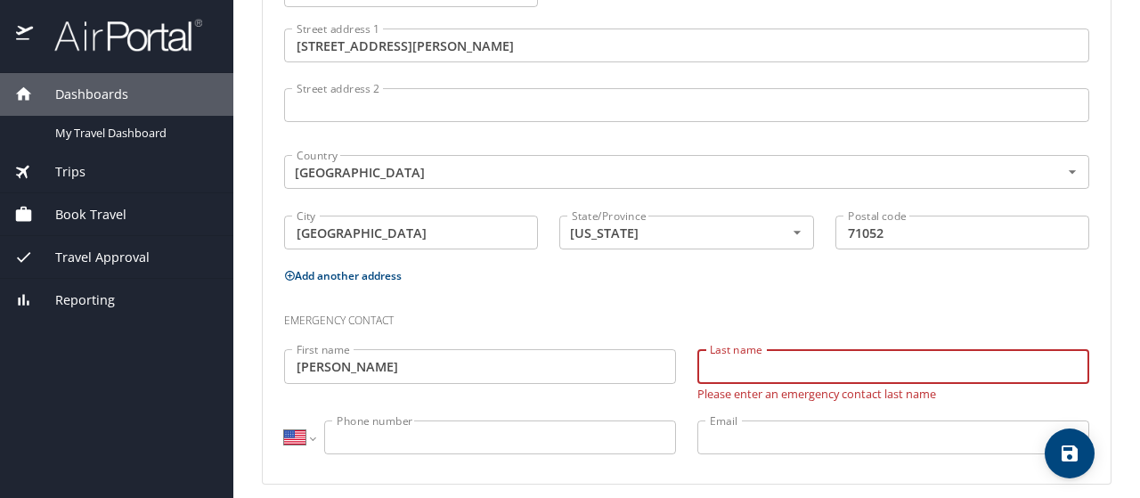
click at [798, 369] on input "Last name" at bounding box center [893, 366] width 392 height 34
type input "Averitt"
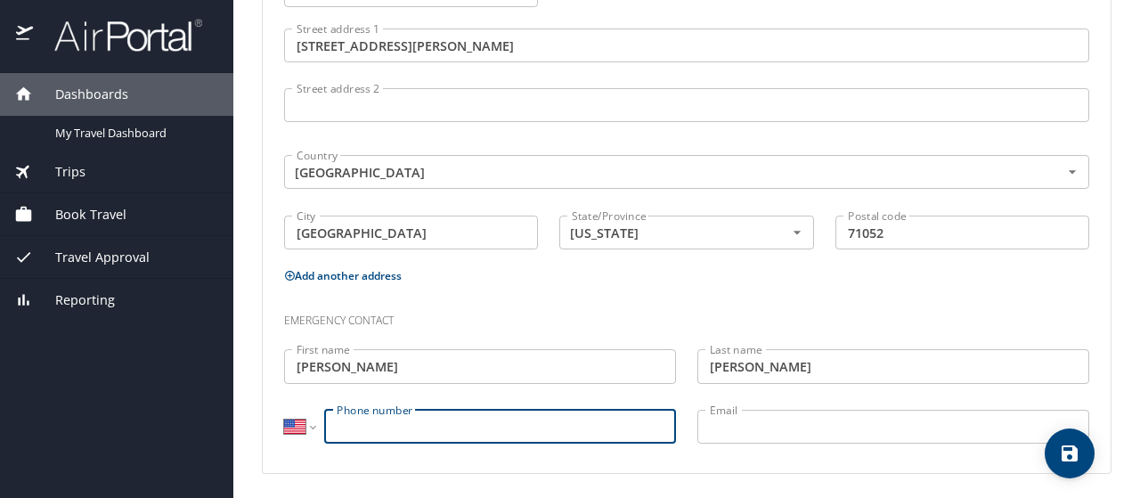
click at [621, 426] on input "Phone number" at bounding box center [500, 427] width 352 height 34
type input "(318) 461-9955"
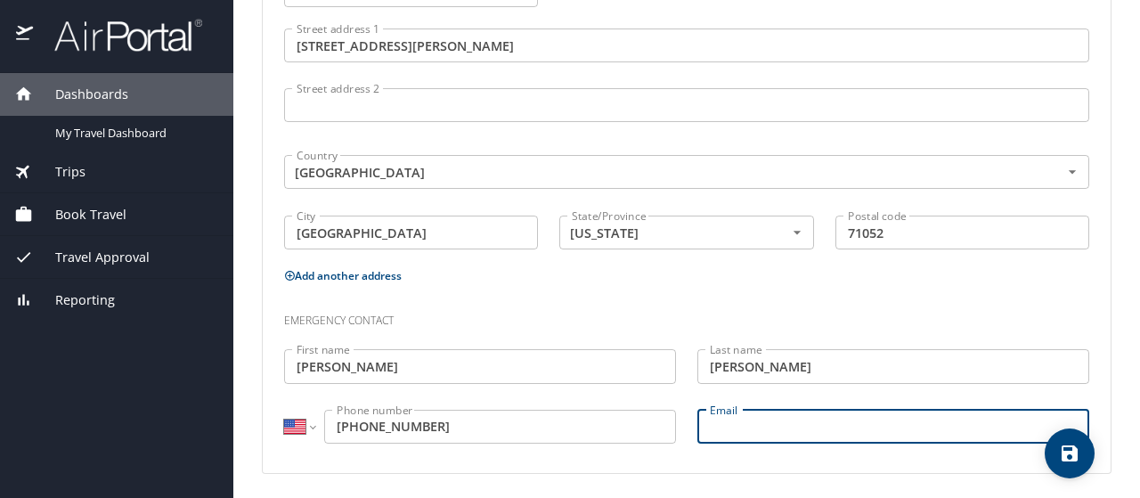
click at [1068, 459] on icon "save" at bounding box center [1069, 452] width 21 height 21
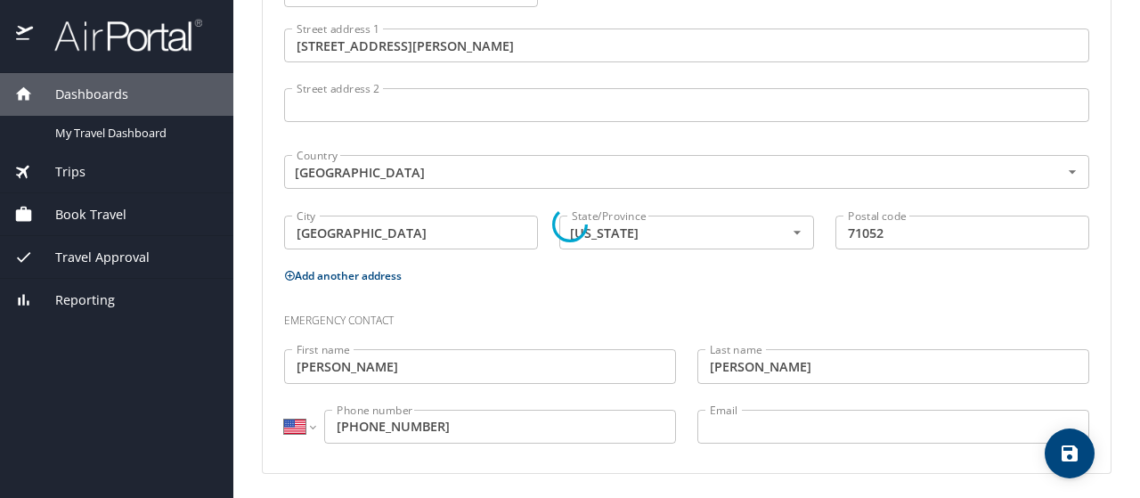
click at [1136, 355] on div at bounding box center [570, 224] width 1140 height 548
select select "US"
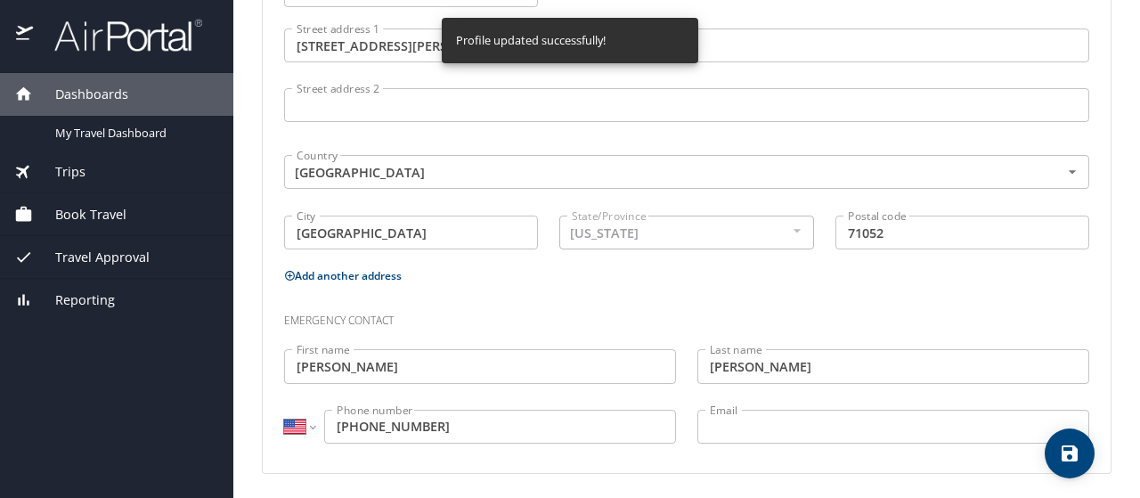
select select "US"
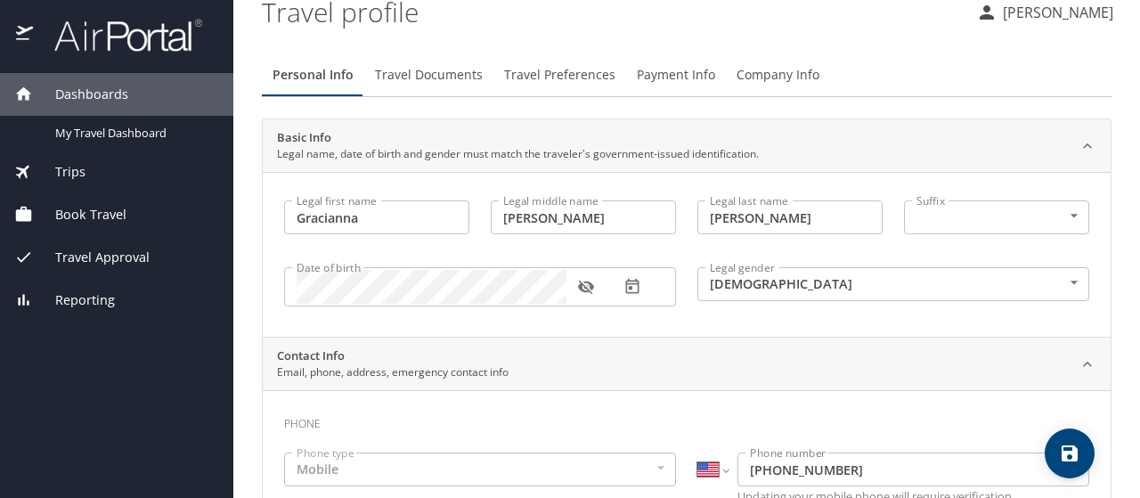
scroll to position [10, 0]
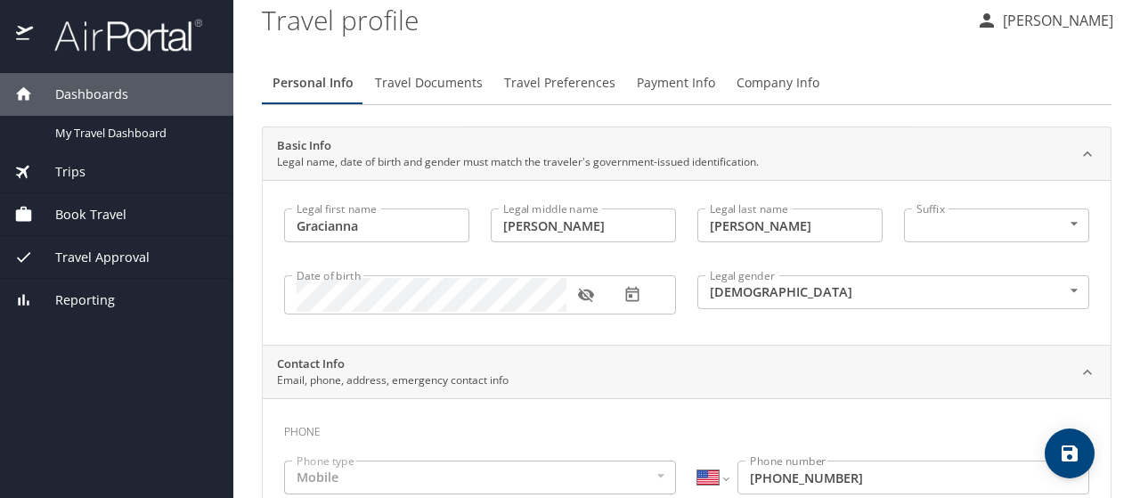
click at [427, 88] on span "Travel Documents" at bounding box center [429, 83] width 108 height 22
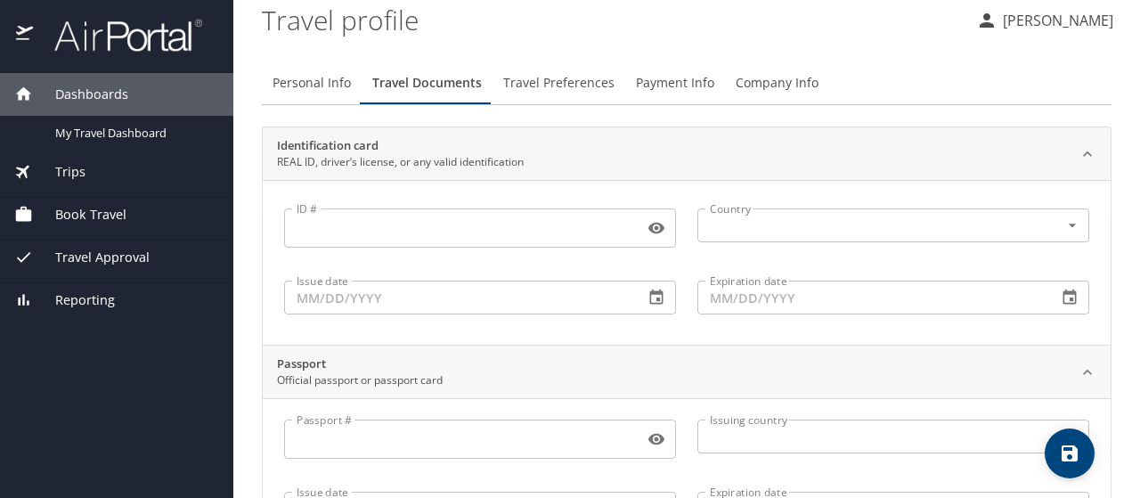
click at [395, 218] on input "ID #" at bounding box center [460, 228] width 353 height 34
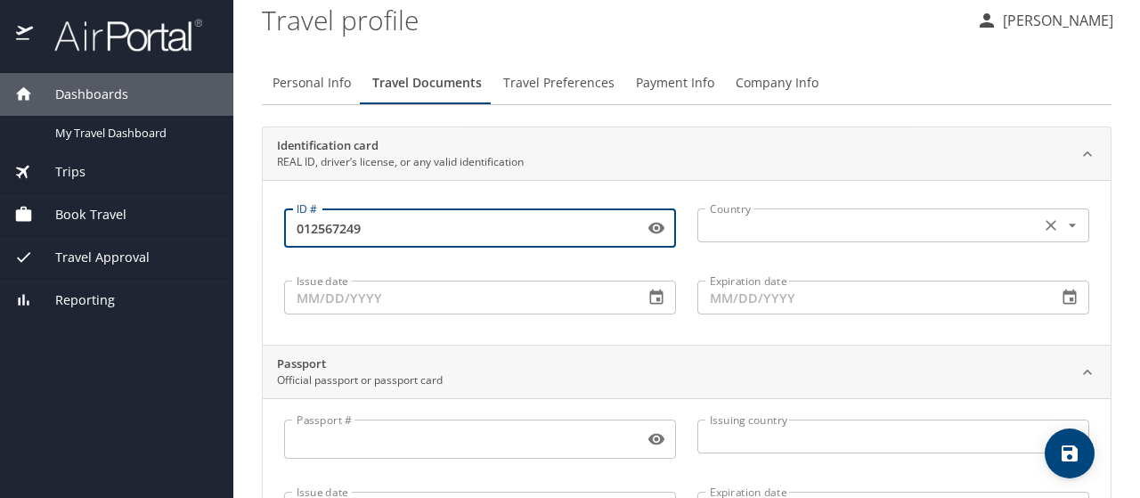
type input "012567249"
click at [746, 227] on input "text" at bounding box center [866, 225] width 329 height 23
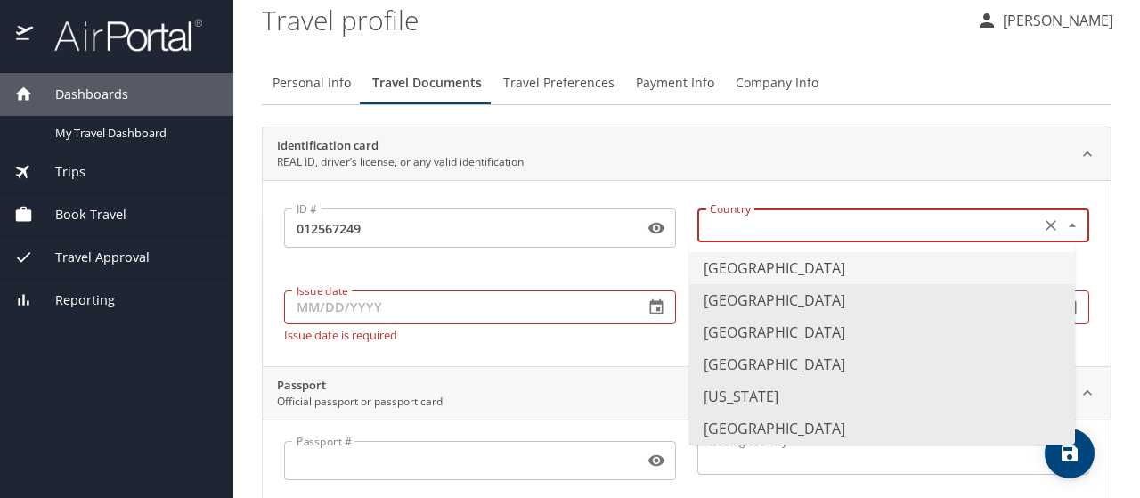
click at [748, 271] on li "United States of America" at bounding box center [882, 268] width 386 height 32
type input "United States of America"
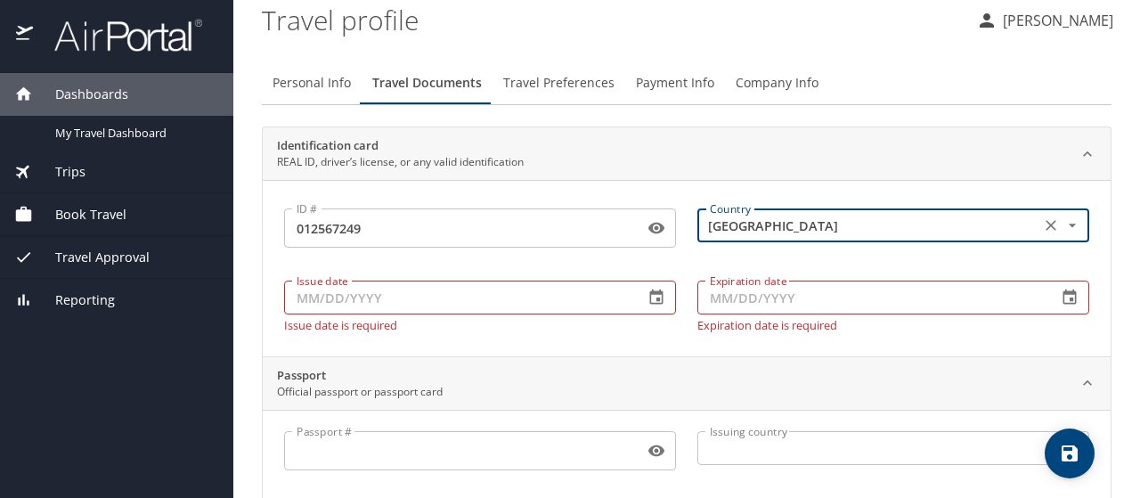
click at [499, 300] on input "Issue date" at bounding box center [456, 297] width 345 height 34
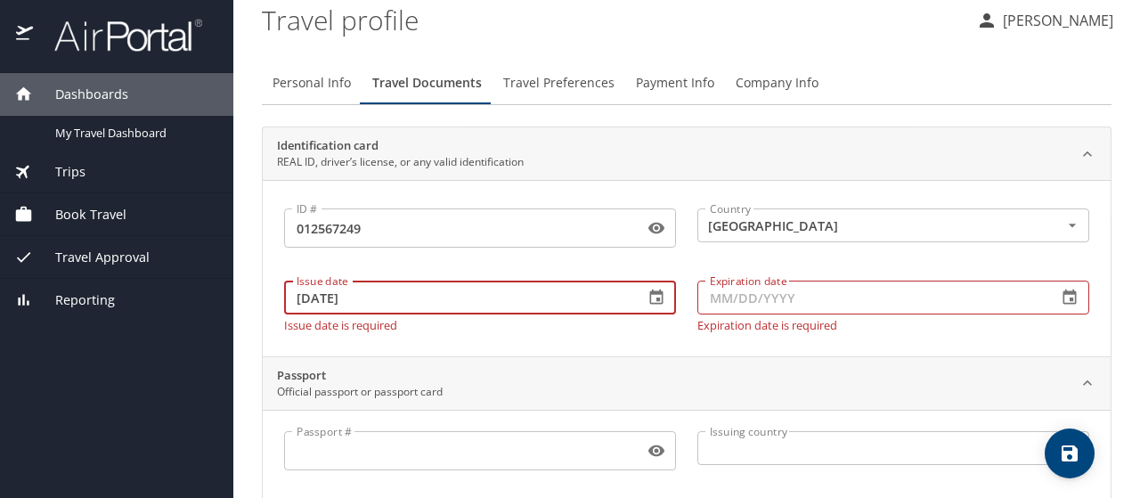
type input "03/16/2021"
click at [765, 309] on input "Expiration date" at bounding box center [869, 297] width 345 height 34
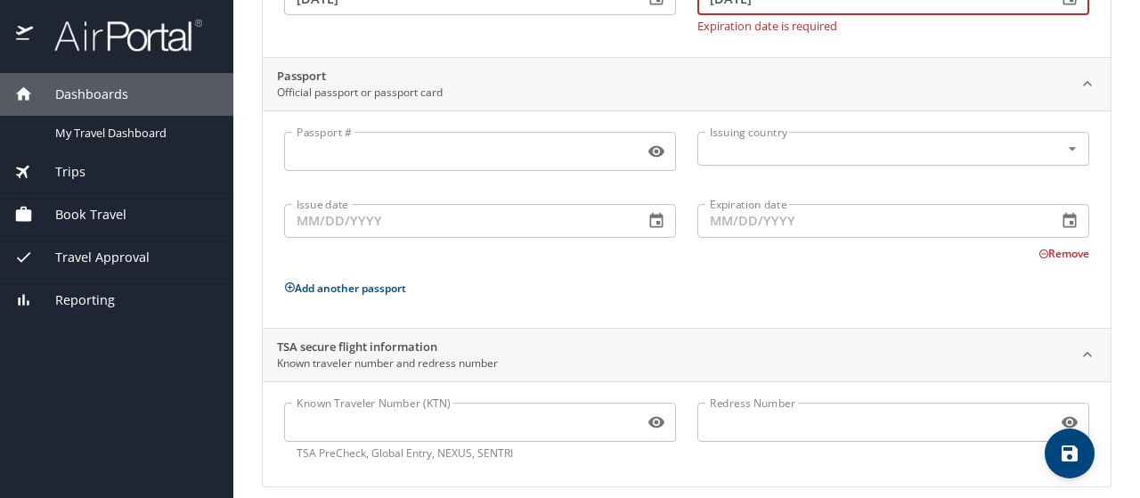
scroll to position [324, 0]
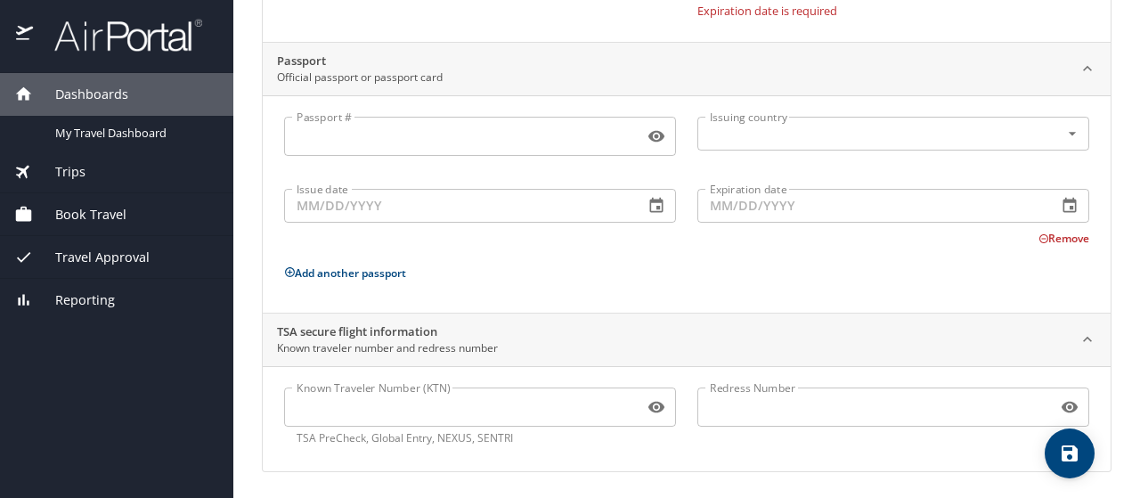
type input "09/04/2026"
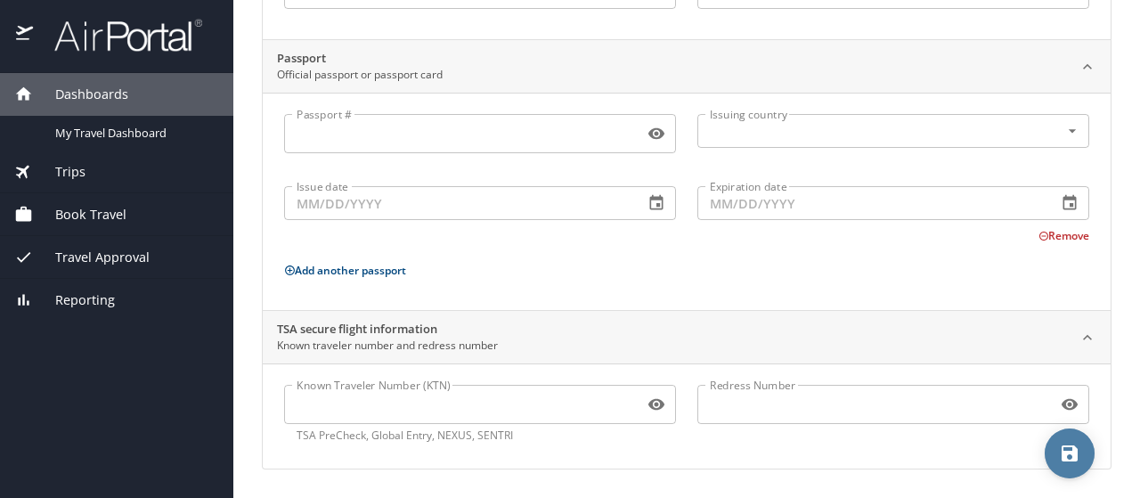
click at [1065, 459] on icon "save" at bounding box center [1069, 453] width 16 height 16
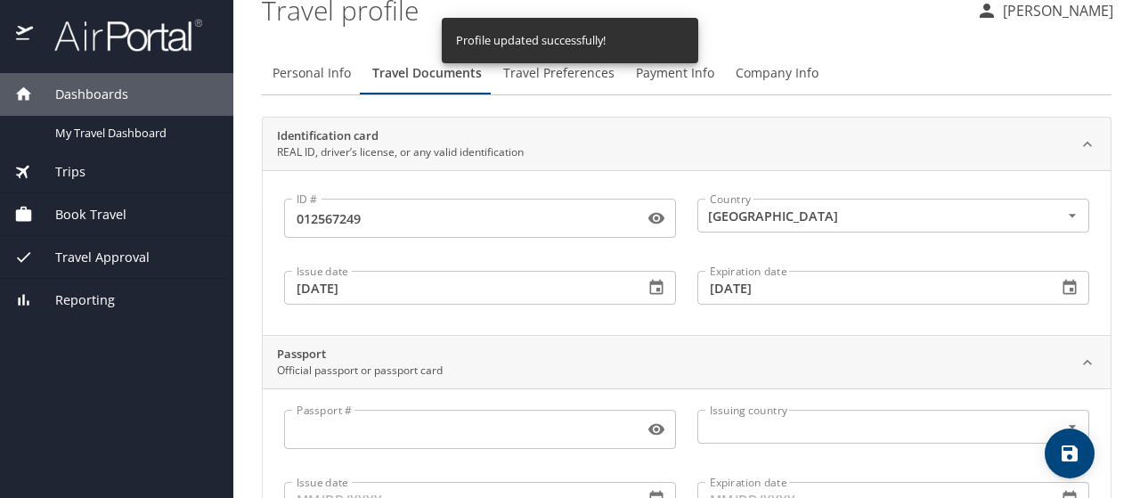
scroll to position [0, 0]
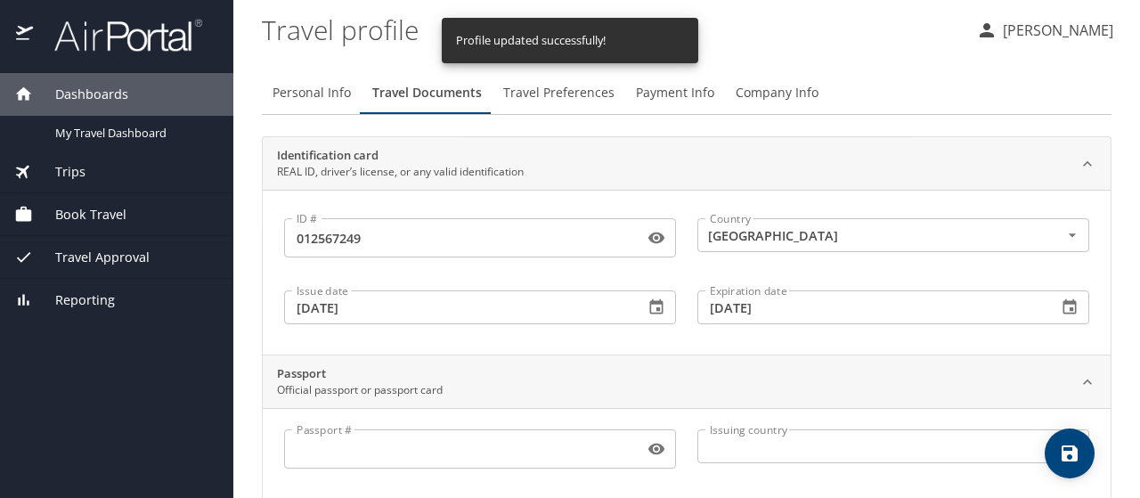
click at [535, 102] on span "Travel Preferences" at bounding box center [558, 93] width 111 height 22
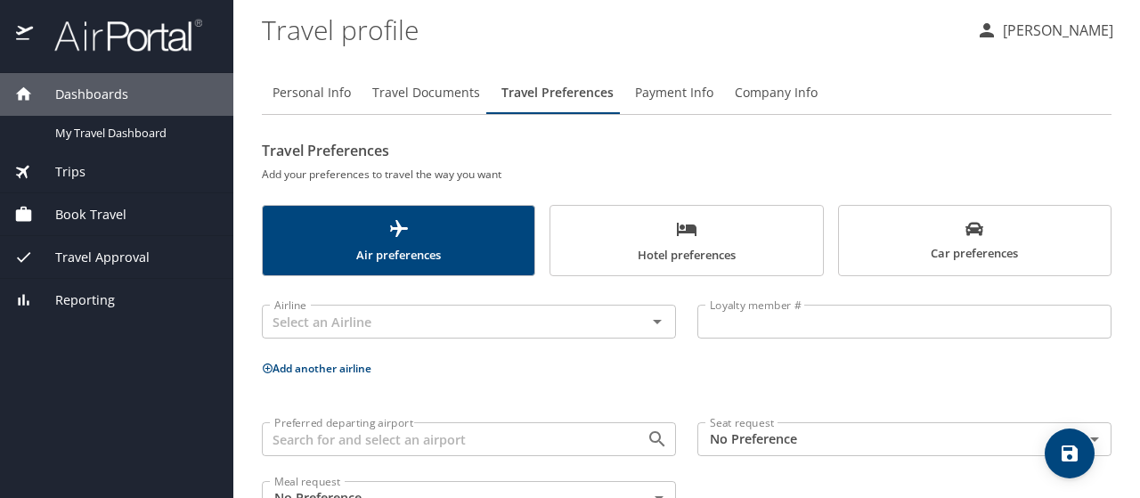
click at [775, 93] on span "Company Info" at bounding box center [776, 93] width 83 height 22
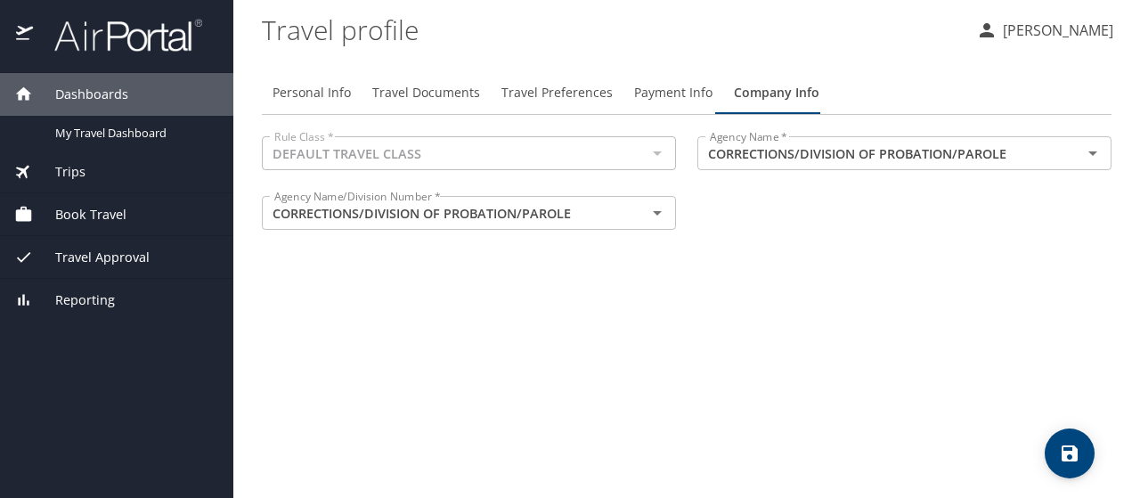
click at [298, 87] on span "Personal Info" at bounding box center [311, 93] width 78 height 22
select select "US"
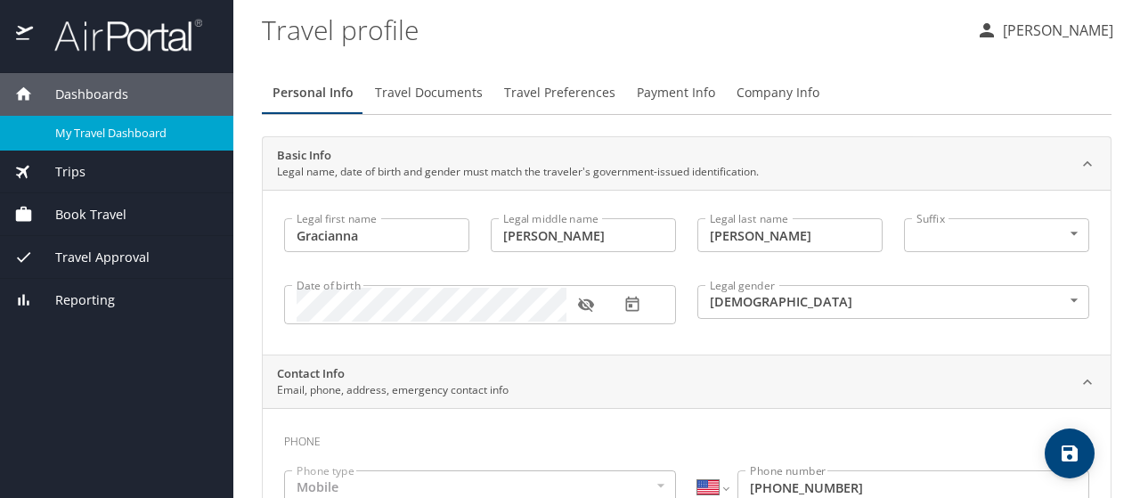
click at [96, 127] on span "My Travel Dashboard" at bounding box center [133, 133] width 157 height 17
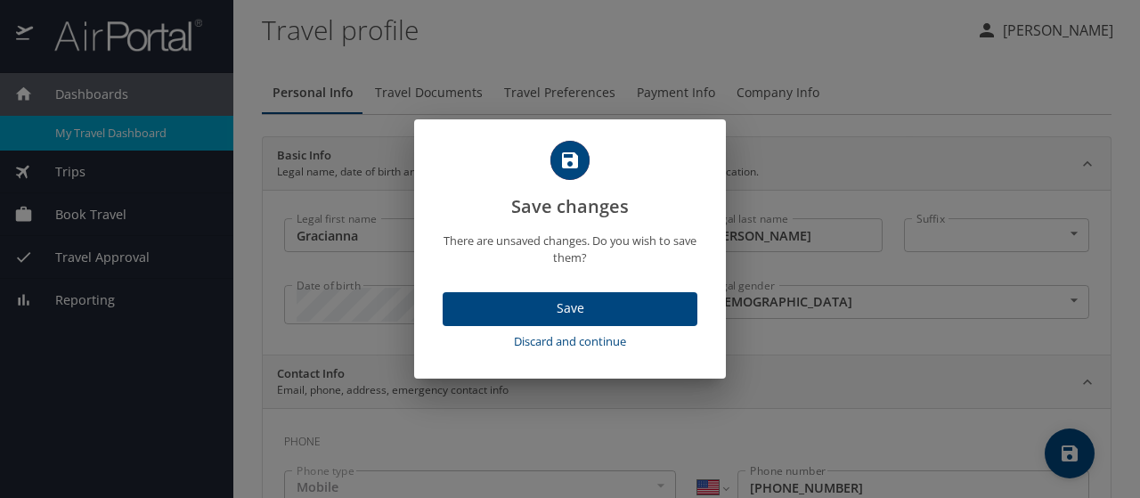
click at [556, 298] on span "Save" at bounding box center [570, 308] width 226 height 22
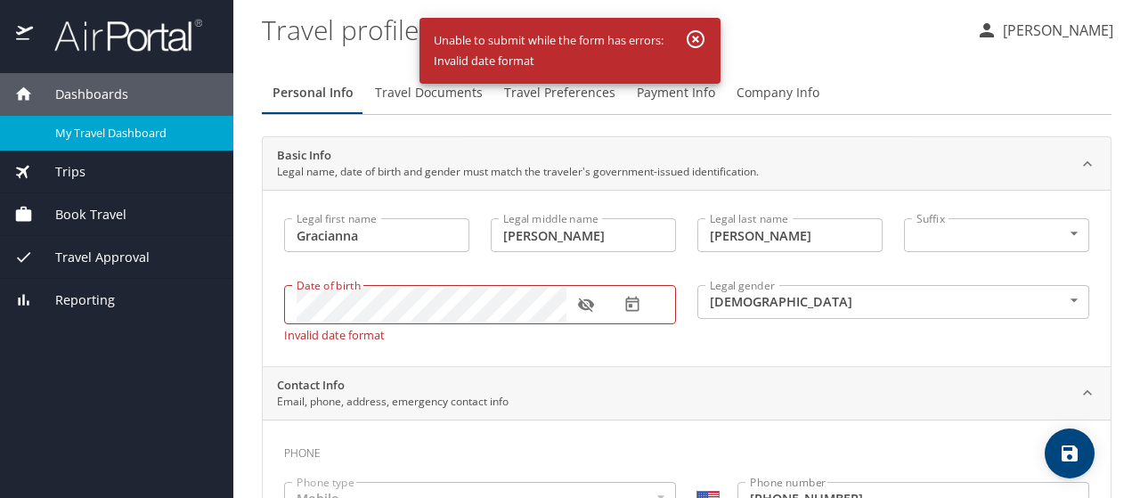
click at [680, 371] on div "Contact Info Email, phone, address, emergency contact info" at bounding box center [687, 393] width 848 height 53
click at [598, 309] on icon "button" at bounding box center [592, 305] width 18 height 18
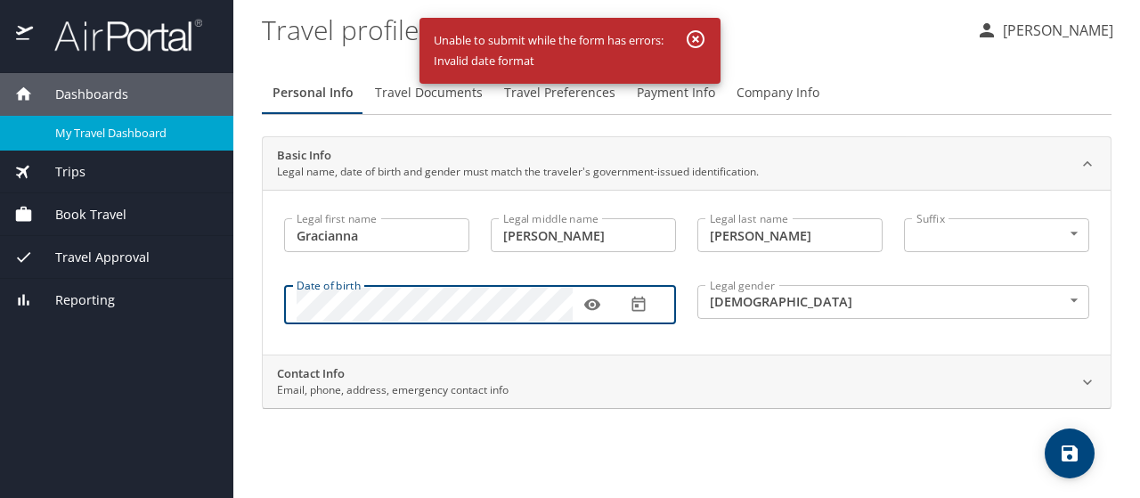
click at [1088, 441] on button "save" at bounding box center [1069, 453] width 50 height 50
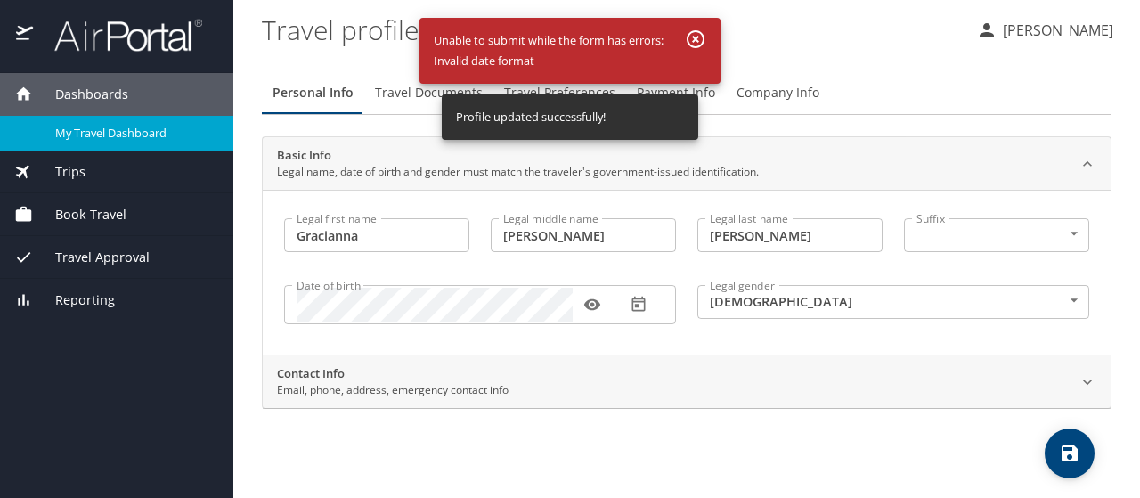
select select "US"
click at [865, 434] on div "Personal Info Travel Documents Travel Preferences Payment Info Company Info Bas…" at bounding box center [686, 277] width 849 height 441
click at [1084, 386] on icon at bounding box center [1087, 382] width 18 height 18
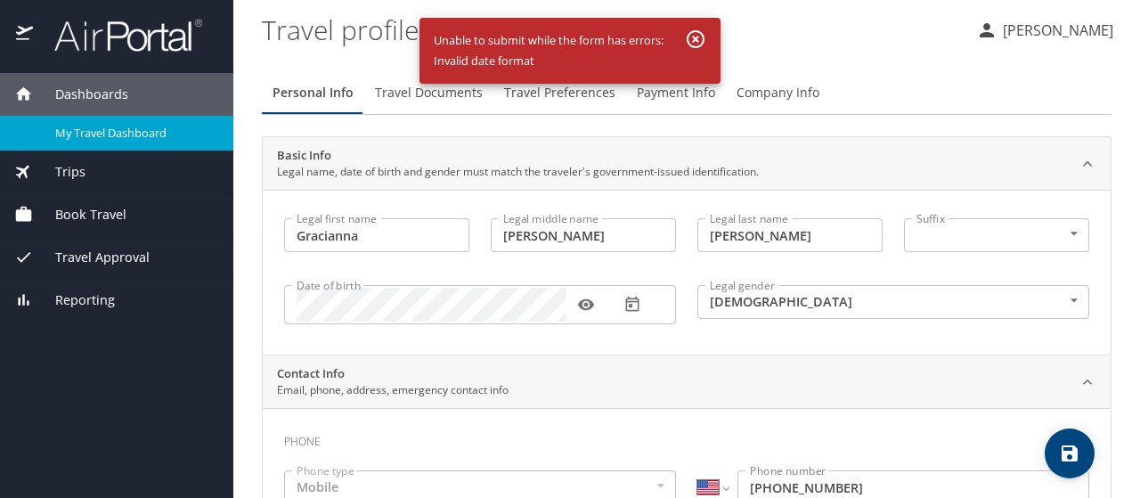
click at [78, 129] on span "My Travel Dashboard" at bounding box center [133, 133] width 157 height 17
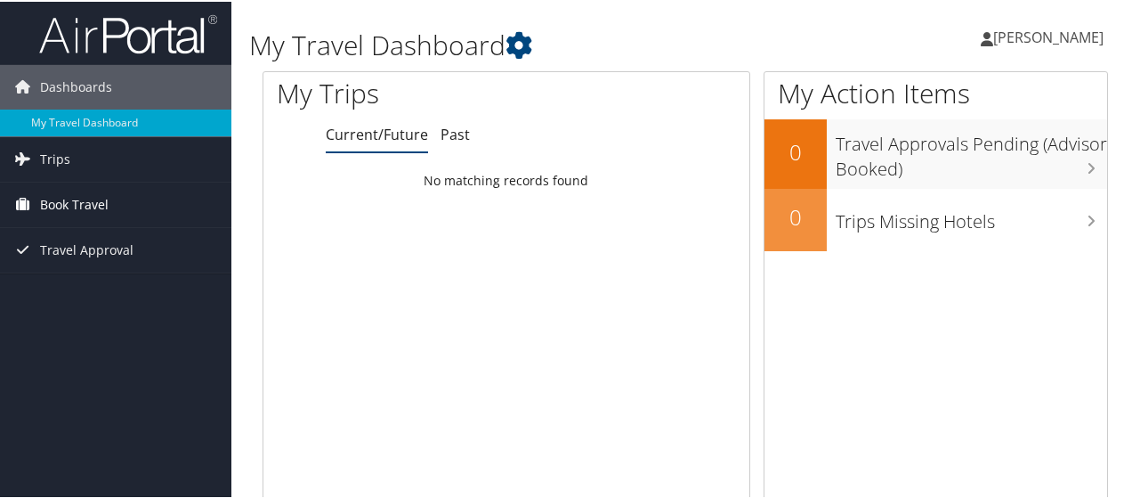
click at [32, 204] on icon at bounding box center [22, 202] width 27 height 27
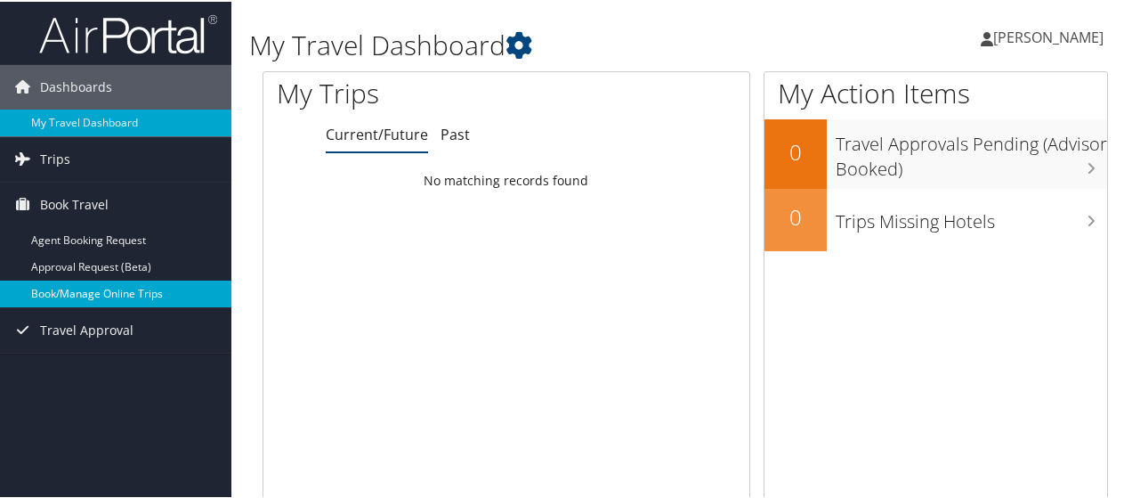
click at [125, 287] on link "Book/Manage Online Trips" at bounding box center [115, 292] width 231 height 27
